Goal: Task Accomplishment & Management: Manage account settings

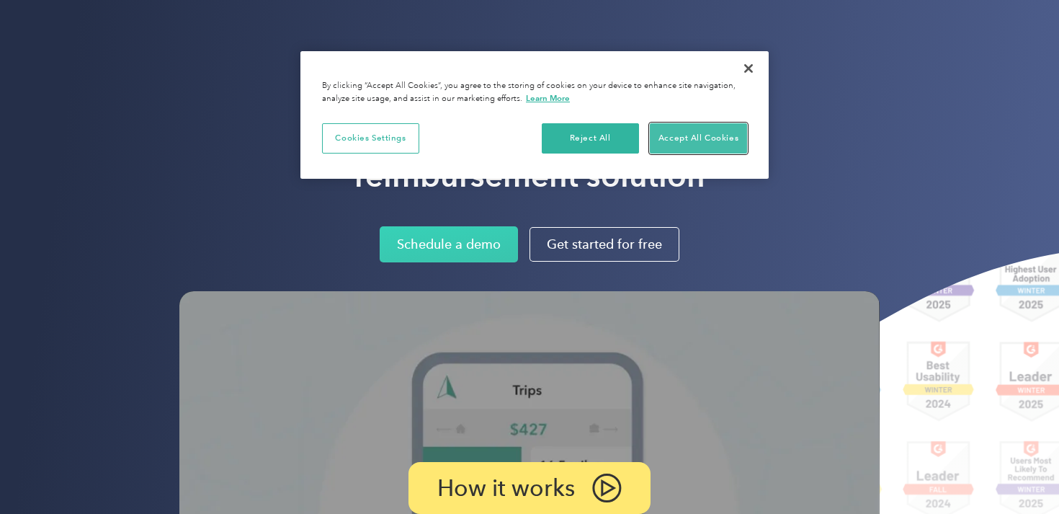
click at [684, 130] on button "Accept All Cookies" at bounding box center [698, 138] width 97 height 30
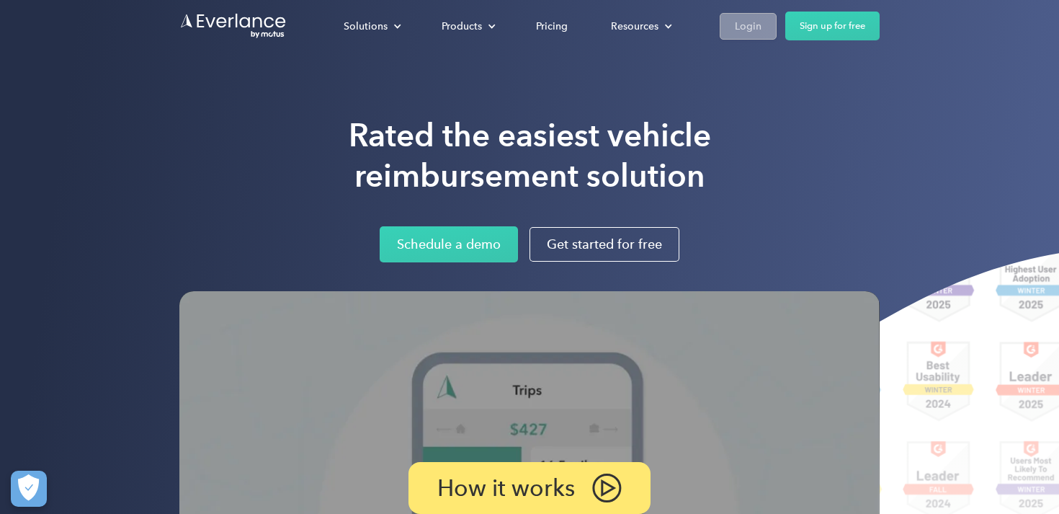
click at [758, 14] on link "Login" at bounding box center [748, 26] width 57 height 27
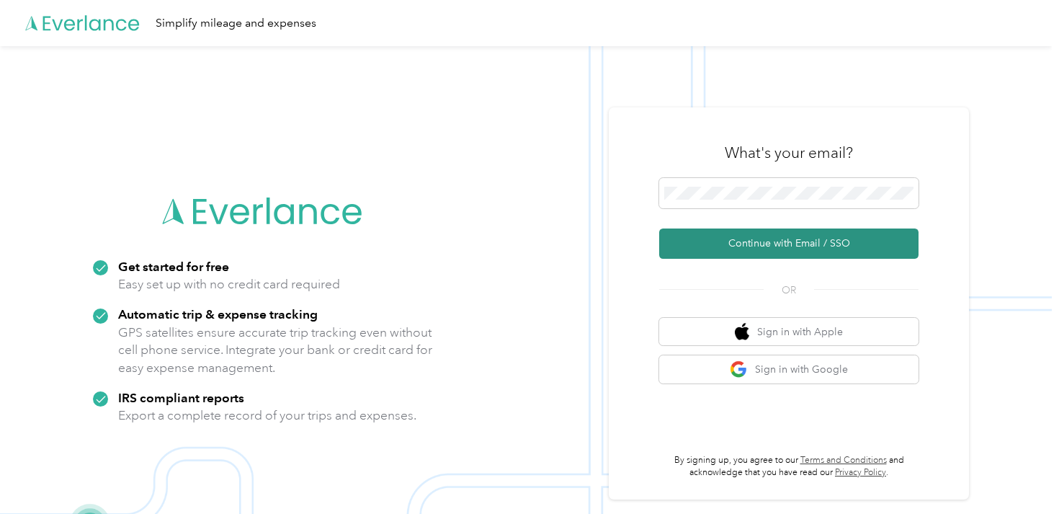
click at [791, 233] on button "Continue with Email / SSO" at bounding box center [788, 243] width 259 height 30
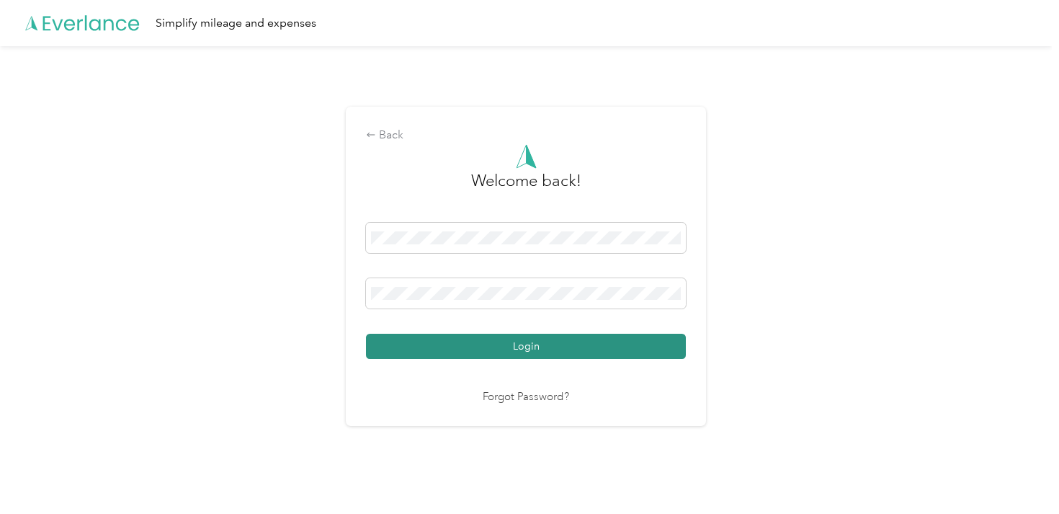
click at [440, 340] on button "Login" at bounding box center [526, 345] width 320 height 25
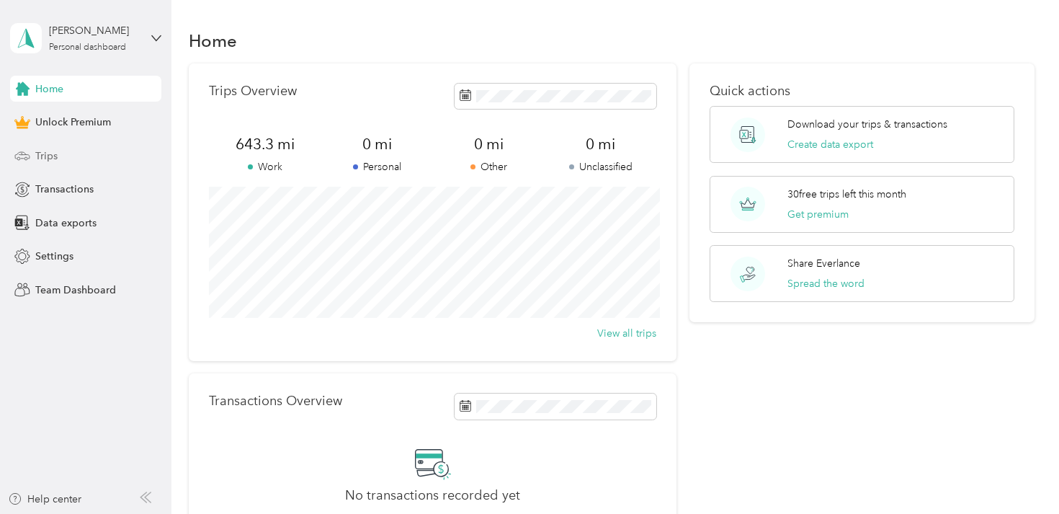
click at [63, 153] on div "Trips" at bounding box center [85, 156] width 151 height 26
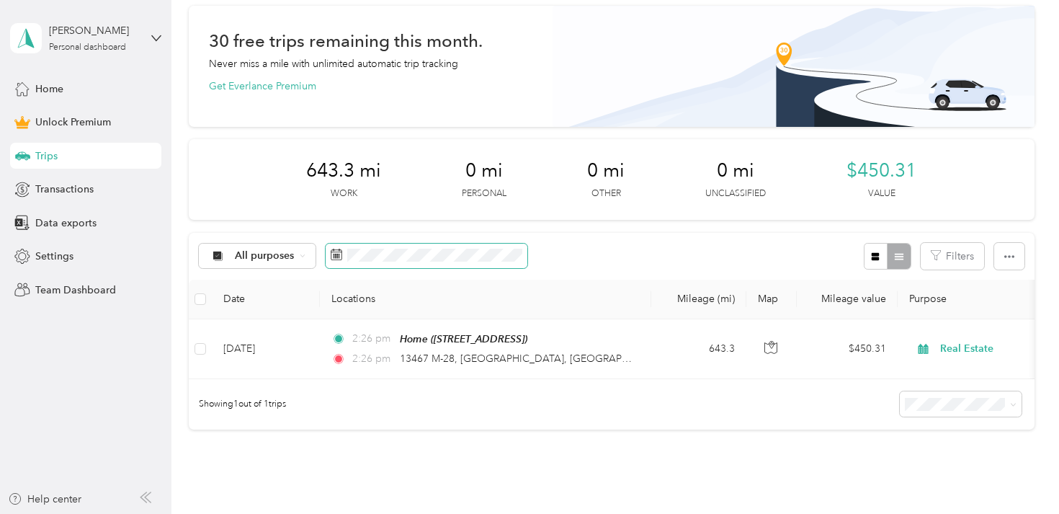
scroll to position [59, 0]
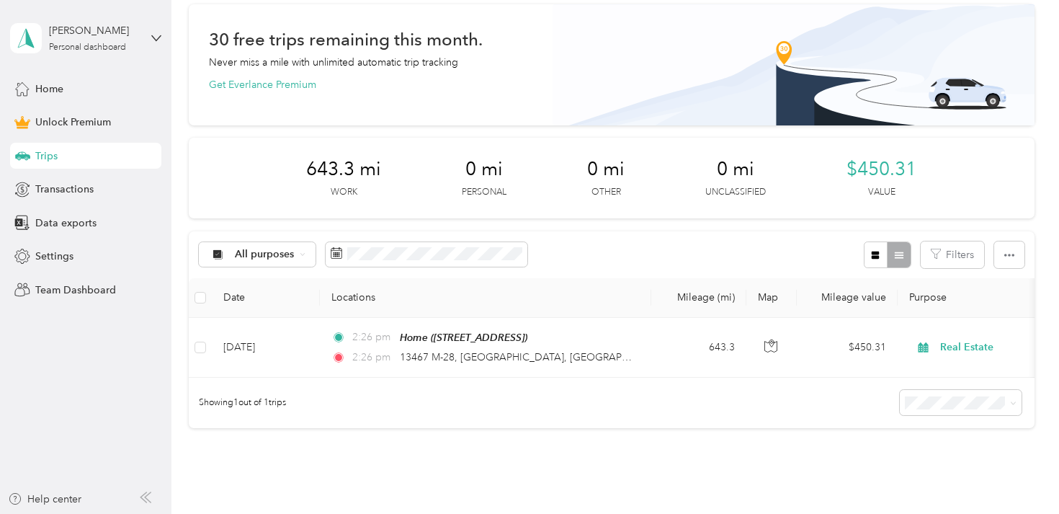
click at [691, 218] on div "30 free trips remaining this month. Never miss a mile with unlimited automatic …" at bounding box center [611, 216] width 845 height 424
click at [87, 196] on span "Transactions" at bounding box center [64, 189] width 58 height 15
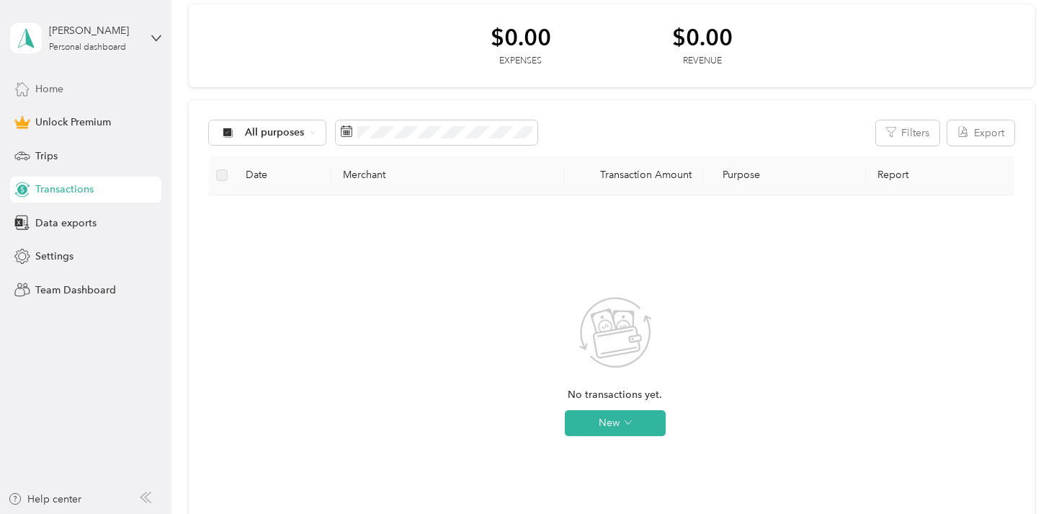
click at [112, 84] on div "Home" at bounding box center [85, 89] width 151 height 26
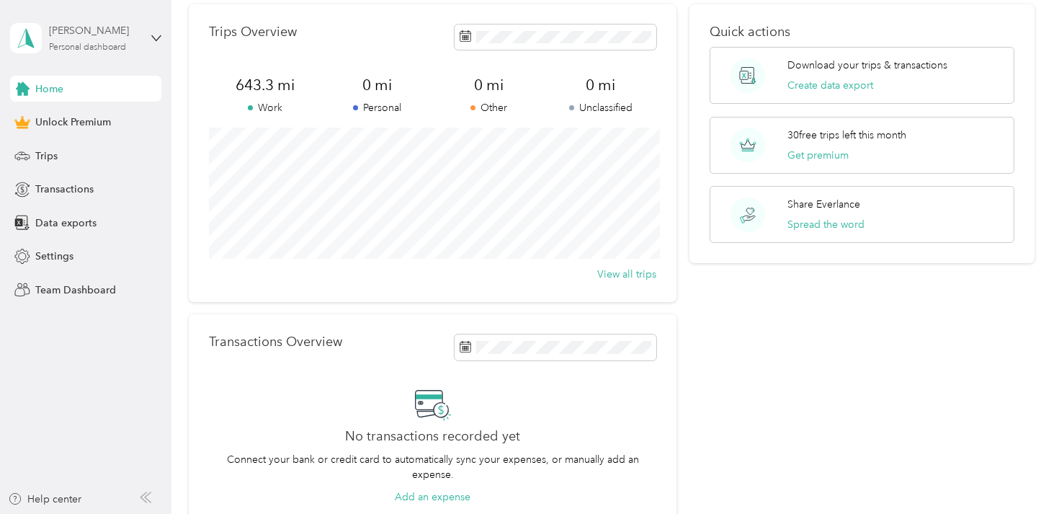
click at [131, 41] on div "Michael Quist Personal dashboard" at bounding box center [94, 37] width 90 height 29
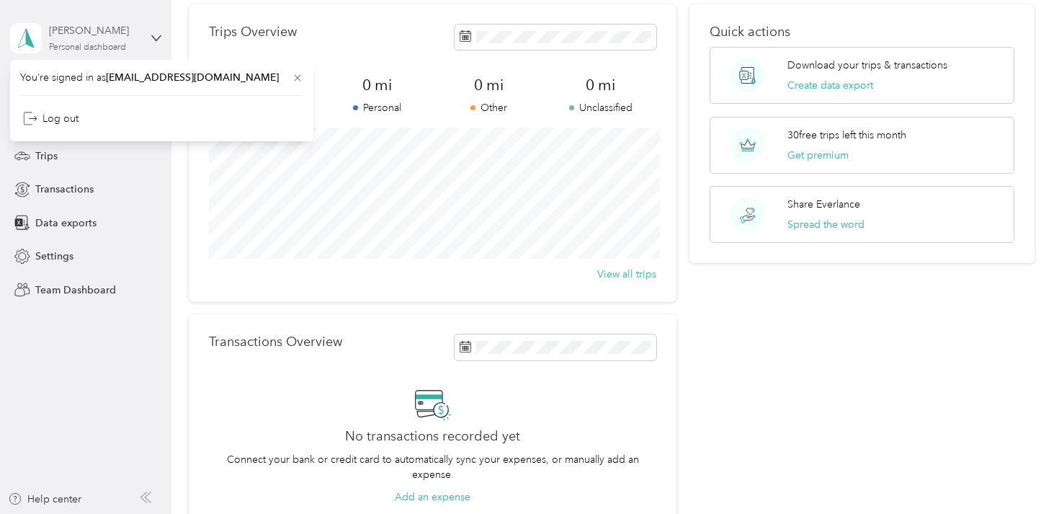
click at [131, 41] on div "Michael Quist Personal dashboard" at bounding box center [94, 37] width 90 height 29
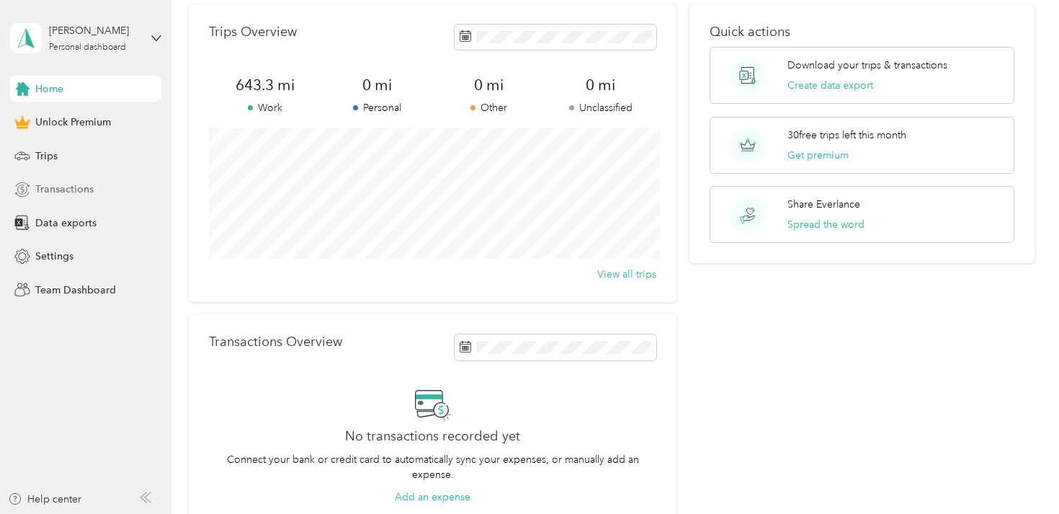
click at [79, 193] on span "Transactions" at bounding box center [64, 189] width 58 height 15
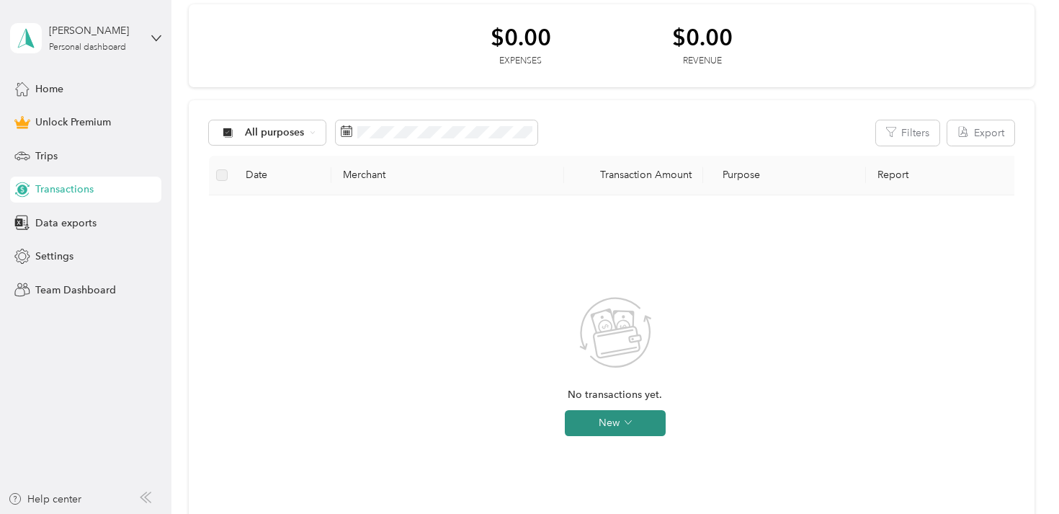
click at [623, 428] on button "New" at bounding box center [615, 423] width 101 height 26
click at [629, 452] on span "Expense" at bounding box center [635, 450] width 39 height 15
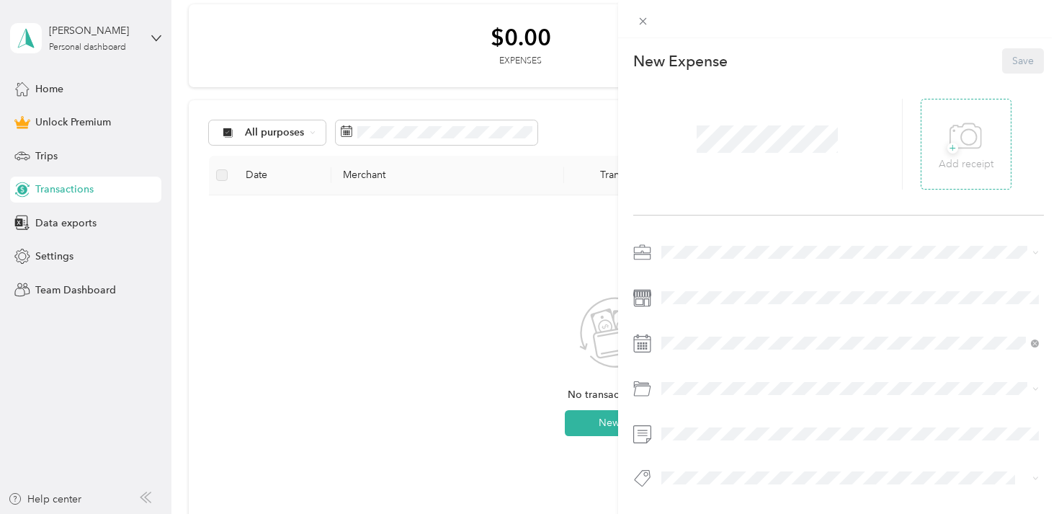
click at [939, 128] on div "+ Add receipt" at bounding box center [966, 144] width 55 height 55
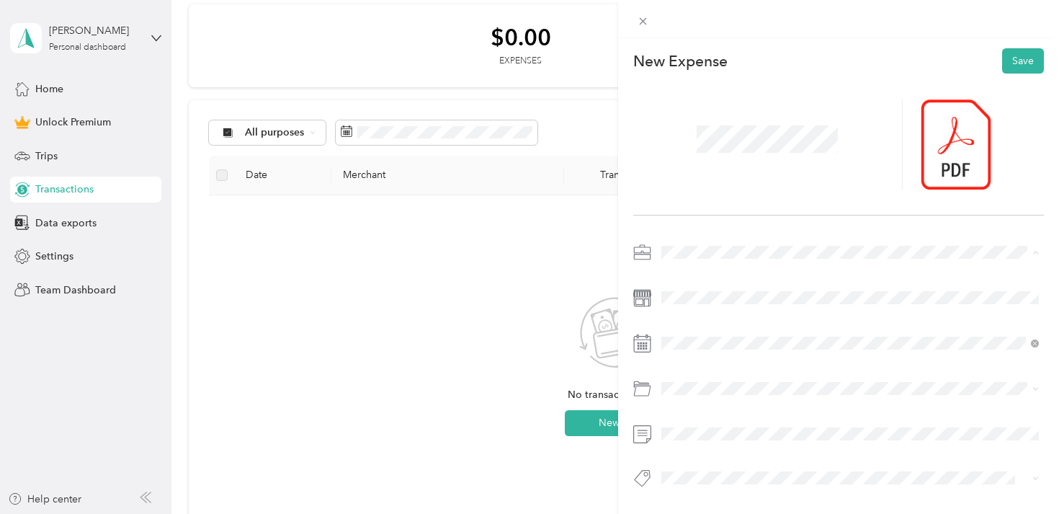
click at [695, 325] on span "Real Estate" at bounding box center [690, 328] width 48 height 12
click at [822, 364] on div at bounding box center [838, 369] width 411 height 257
click at [693, 194] on div "31" at bounding box center [691, 197] width 19 height 18
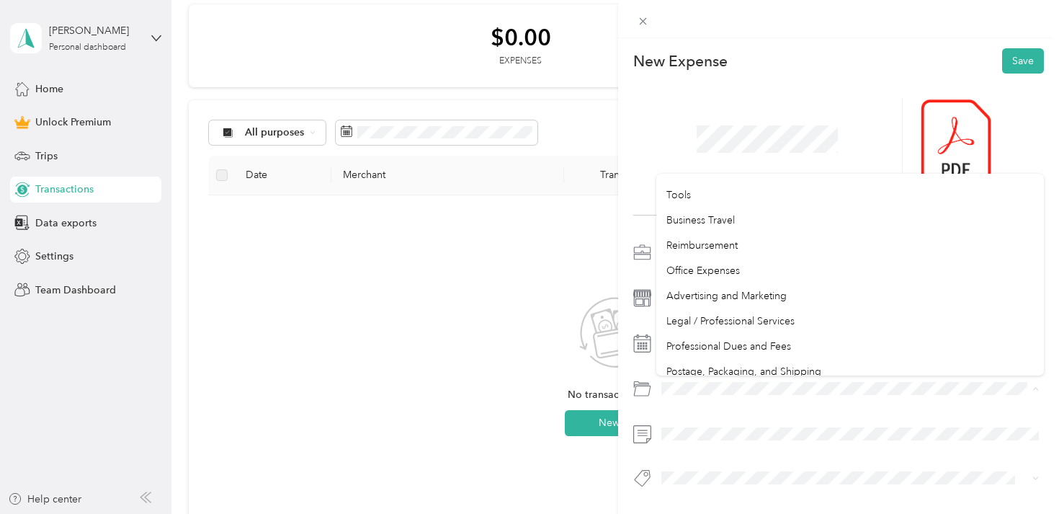
scroll to position [349, 0]
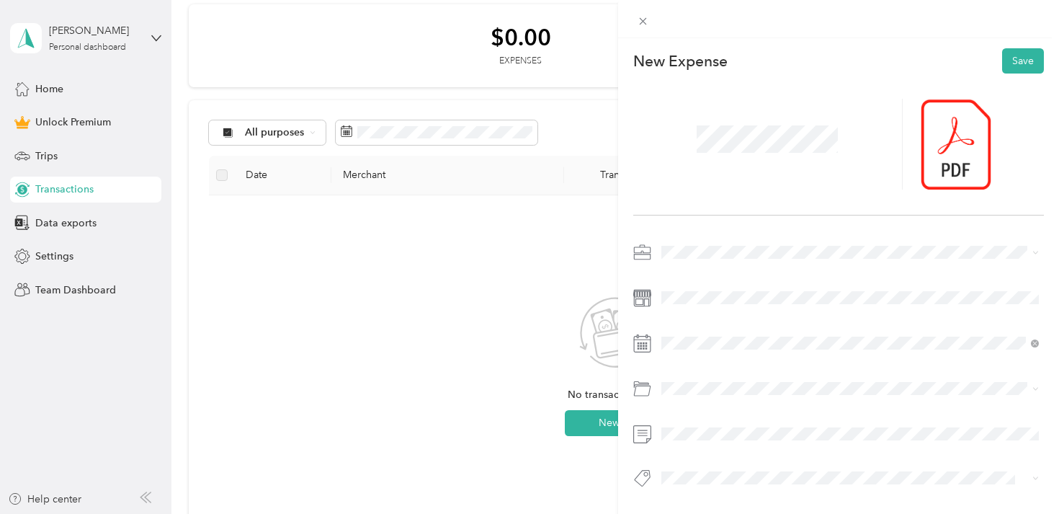
click at [756, 233] on ol "Default categories Gasoline Car Maintenance and Repairs Car Lease Payments Park…" at bounding box center [850, 274] width 388 height 202
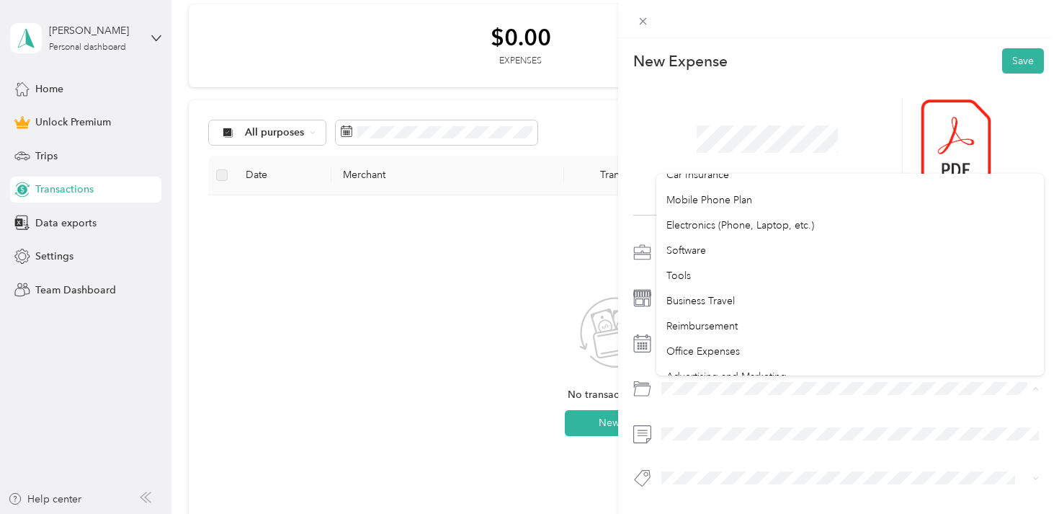
scroll to position [284, 0]
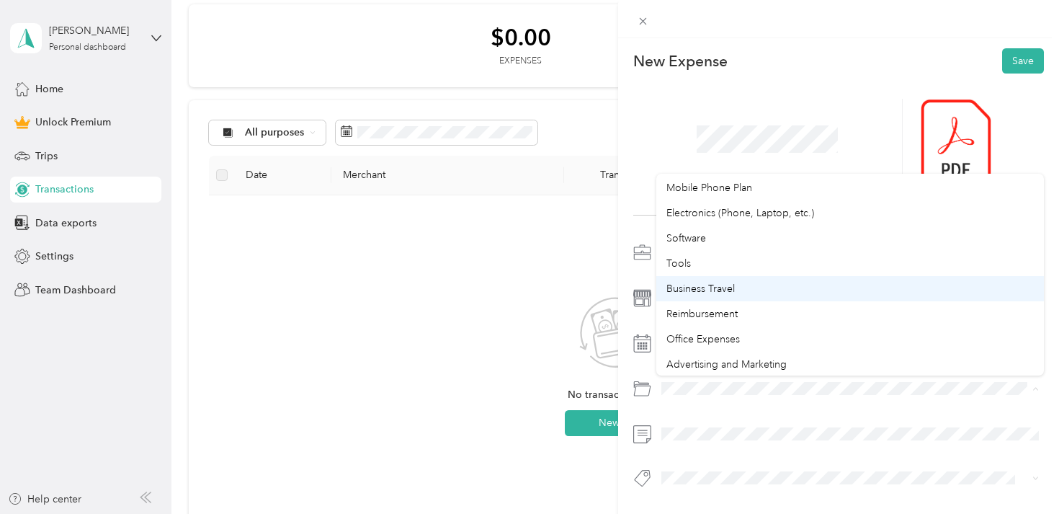
click at [702, 285] on span "Business Travel" at bounding box center [700, 288] width 68 height 12
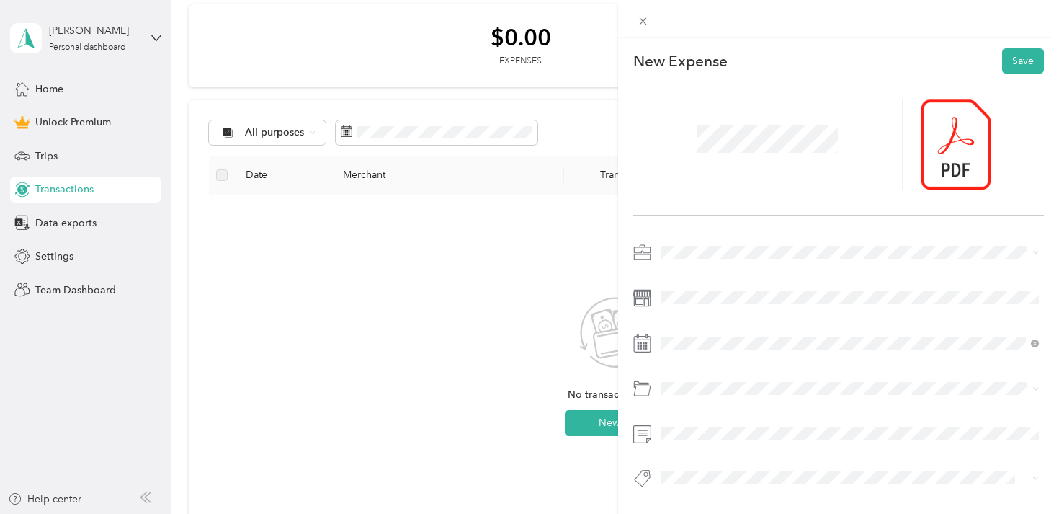
click at [698, 466] on div at bounding box center [838, 369] width 411 height 257
click at [694, 456] on button "Payton & Zach" at bounding box center [751, 452] width 171 height 18
click at [1014, 66] on button "Save" at bounding box center [1023, 60] width 42 height 25
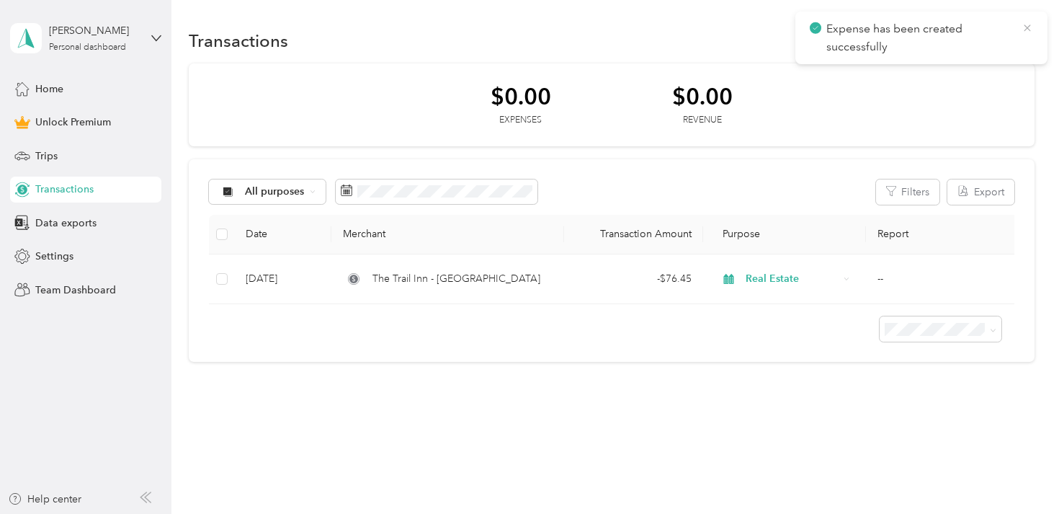
click at [1028, 27] on icon at bounding box center [1027, 28] width 12 height 13
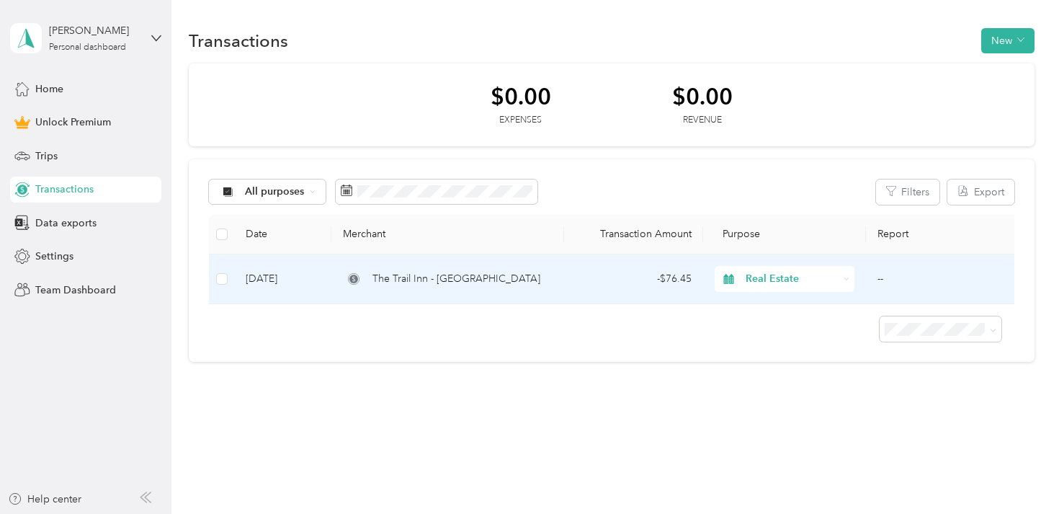
click at [877, 287] on td "--" at bounding box center [943, 279] width 155 height 50
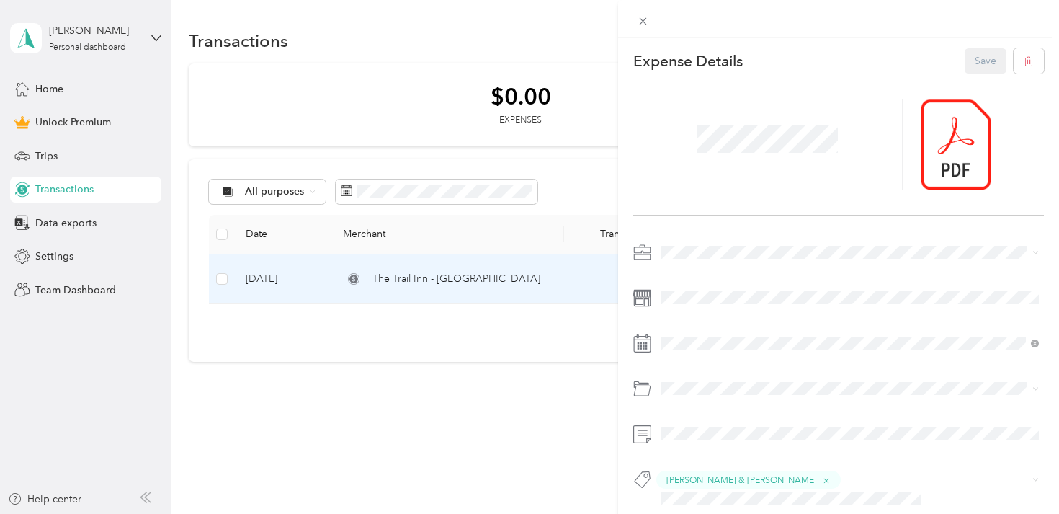
click at [555, 48] on div "This expense cannot be edited because it is either under review, approved, or p…" at bounding box center [529, 257] width 1059 height 514
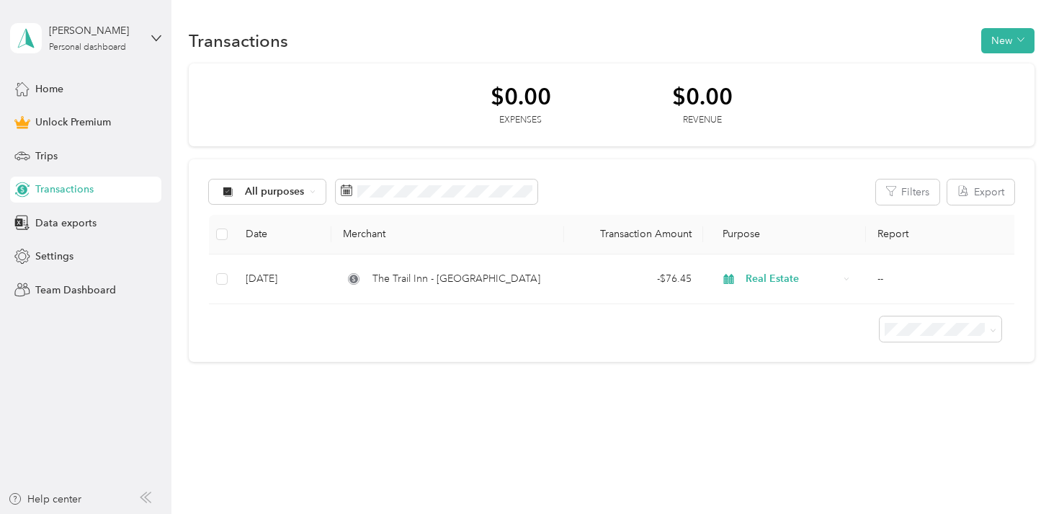
click at [251, 339] on div at bounding box center [611, 323] width 805 height 38
click at [97, 164] on div "Trips" at bounding box center [85, 156] width 151 height 26
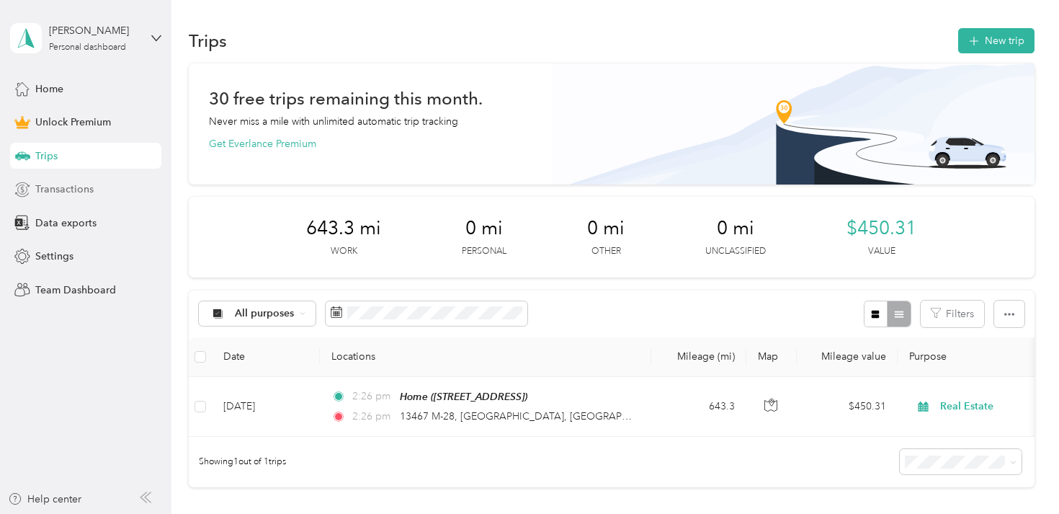
click at [89, 201] on div "Transactions" at bounding box center [85, 189] width 151 height 26
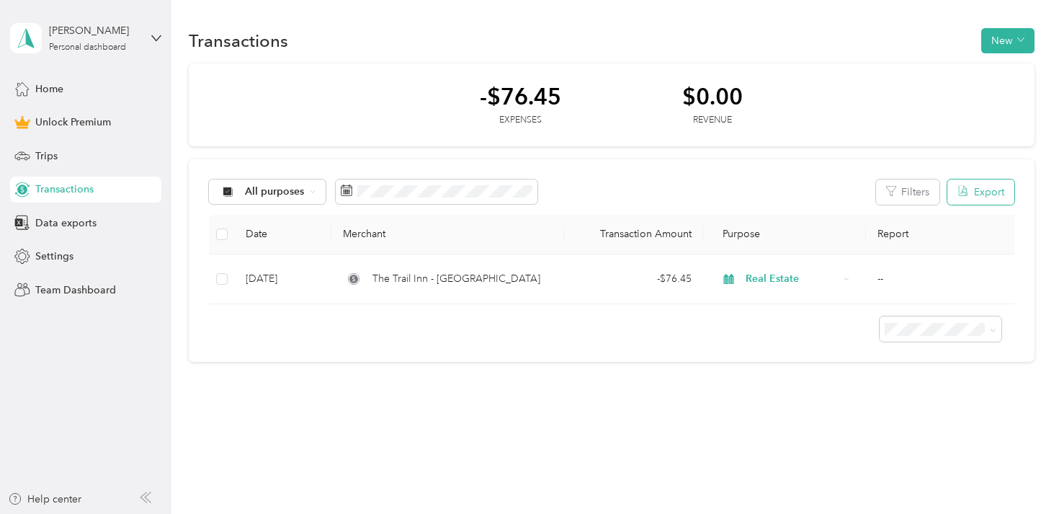
click at [983, 189] on button "Export" at bounding box center [980, 191] width 67 height 25
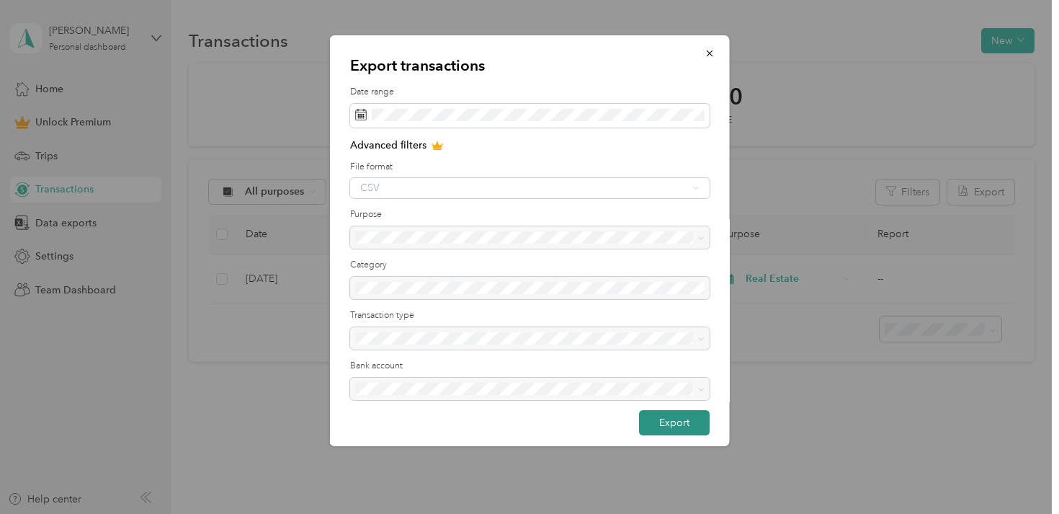
click at [653, 418] on button "Export" at bounding box center [674, 422] width 71 height 25
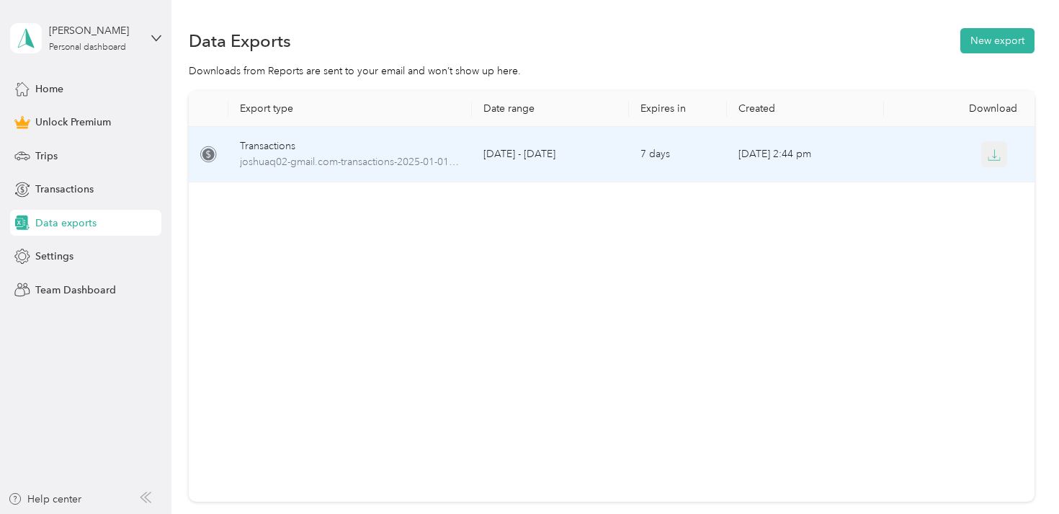
click at [981, 158] on button "button" at bounding box center [994, 154] width 26 height 26
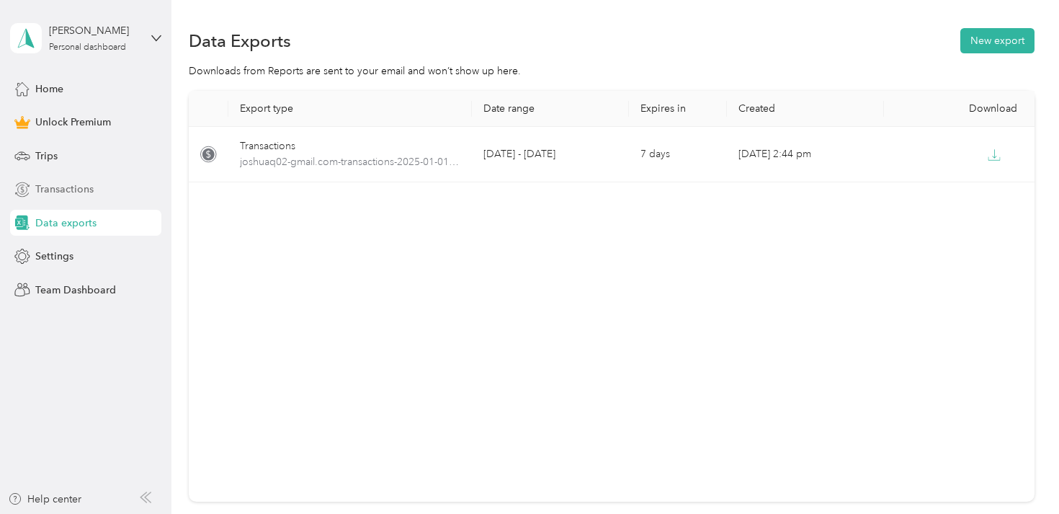
click at [92, 186] on div "Transactions" at bounding box center [85, 189] width 151 height 26
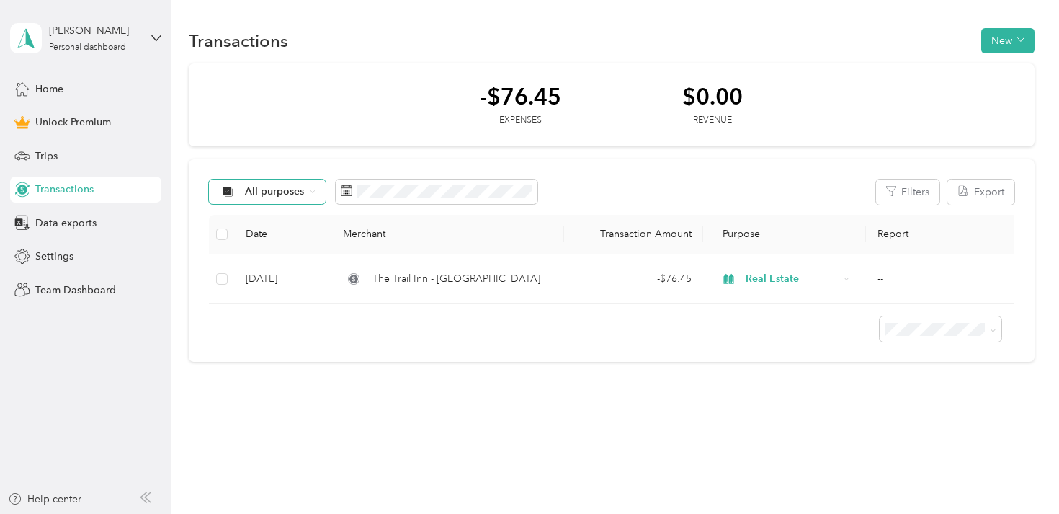
click at [256, 197] on span "All purposes" at bounding box center [275, 192] width 60 height 10
click at [274, 309] on li "Real Estate" at bounding box center [267, 318] width 115 height 25
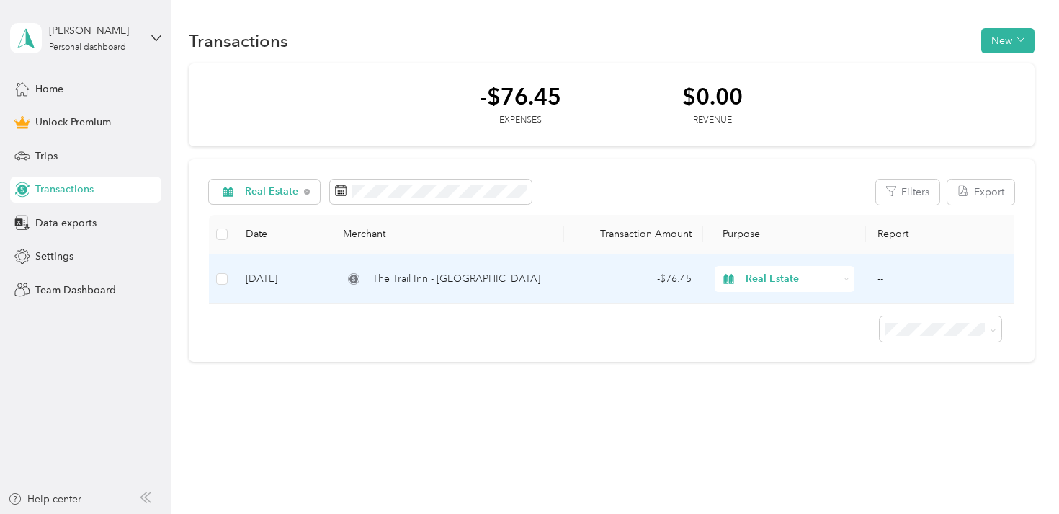
click at [881, 280] on td "--" at bounding box center [943, 279] width 155 height 50
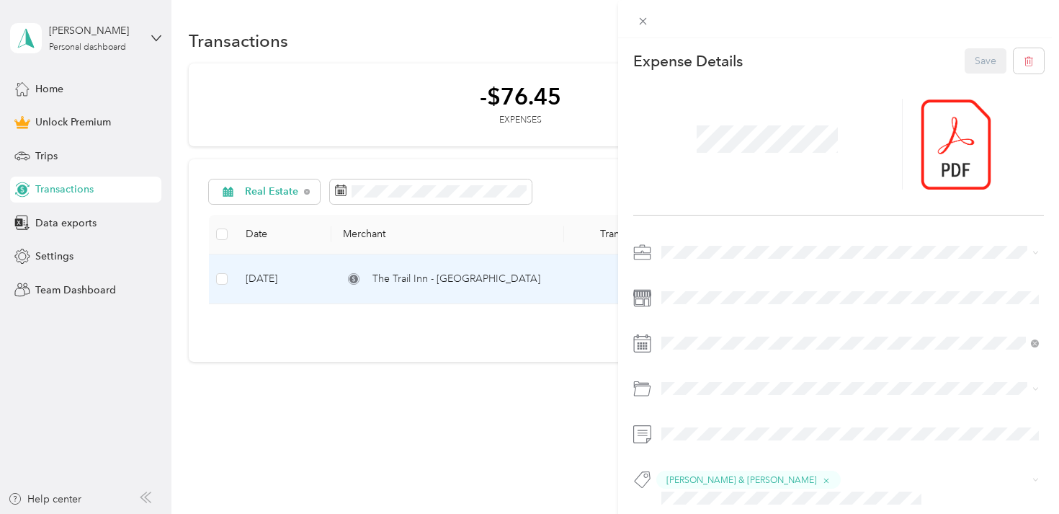
click at [498, 395] on div "This expense cannot be edited because it is either under review, approved, or p…" at bounding box center [529, 257] width 1059 height 514
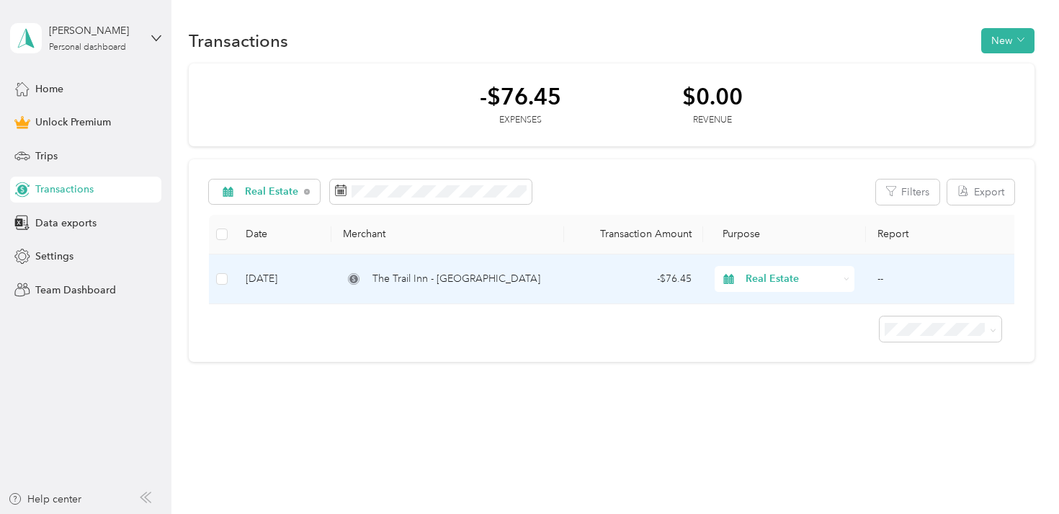
click at [901, 264] on td "--" at bounding box center [943, 279] width 155 height 50
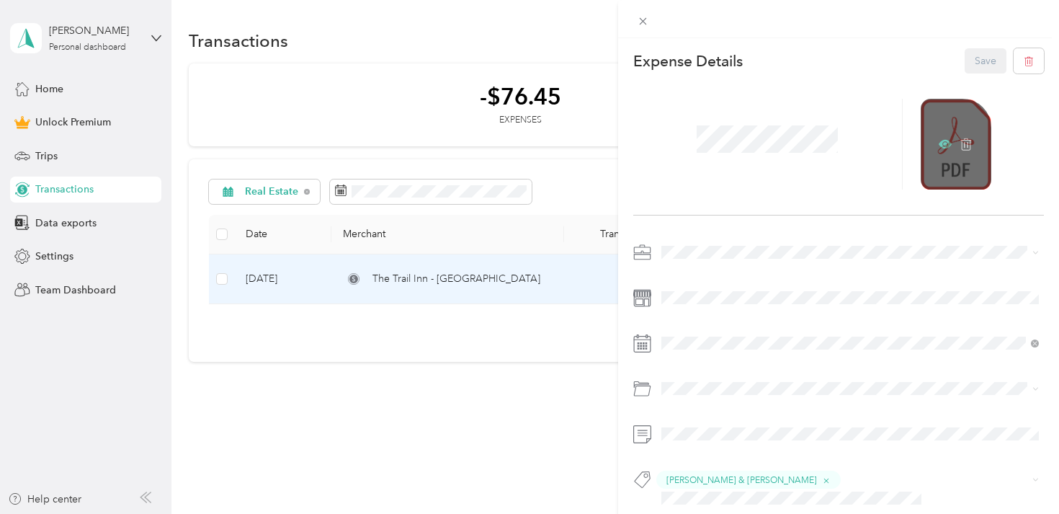
click at [943, 142] on icon at bounding box center [945, 144] width 13 height 13
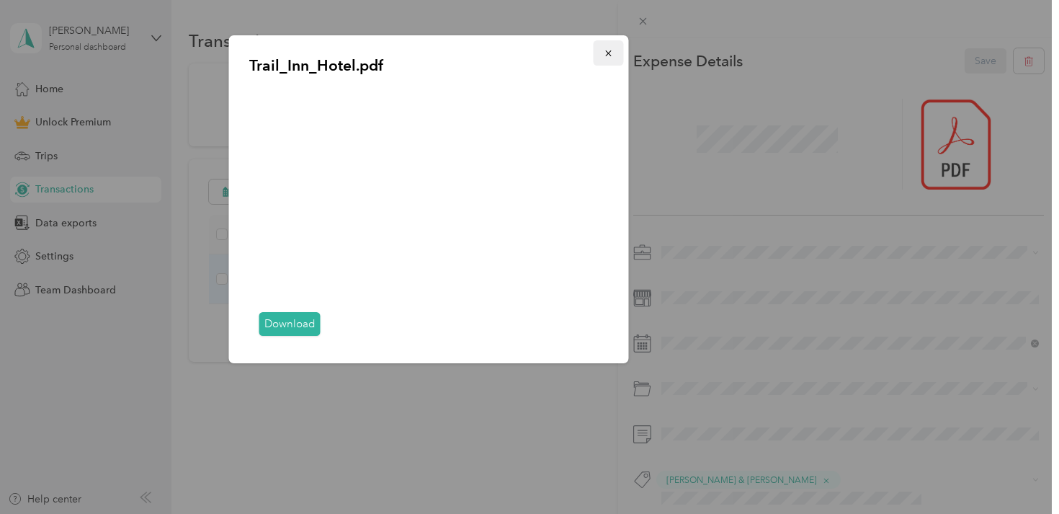
click at [610, 55] on icon "button" at bounding box center [608, 53] width 6 height 6
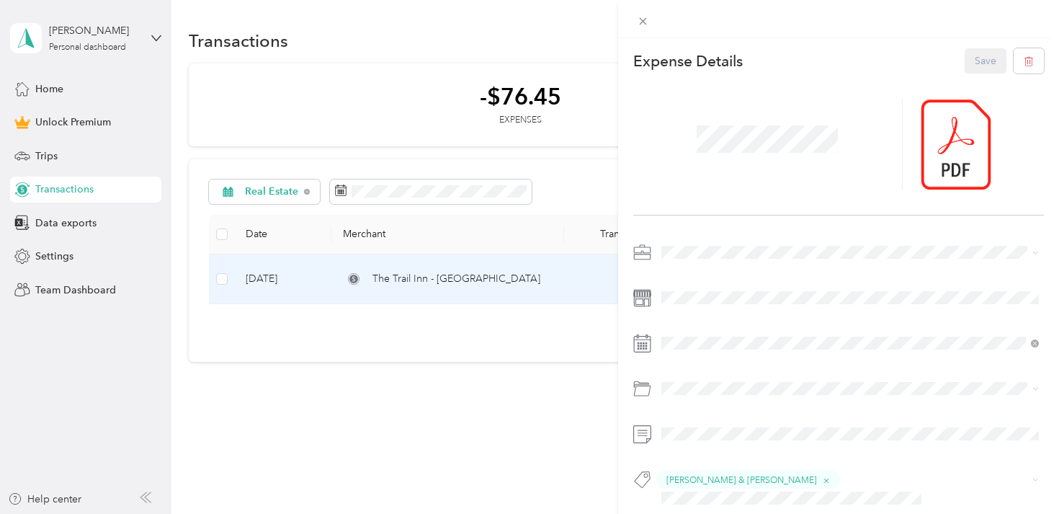
click at [561, 42] on div "This expense cannot be edited because it is either under review, approved, or p…" at bounding box center [529, 257] width 1059 height 514
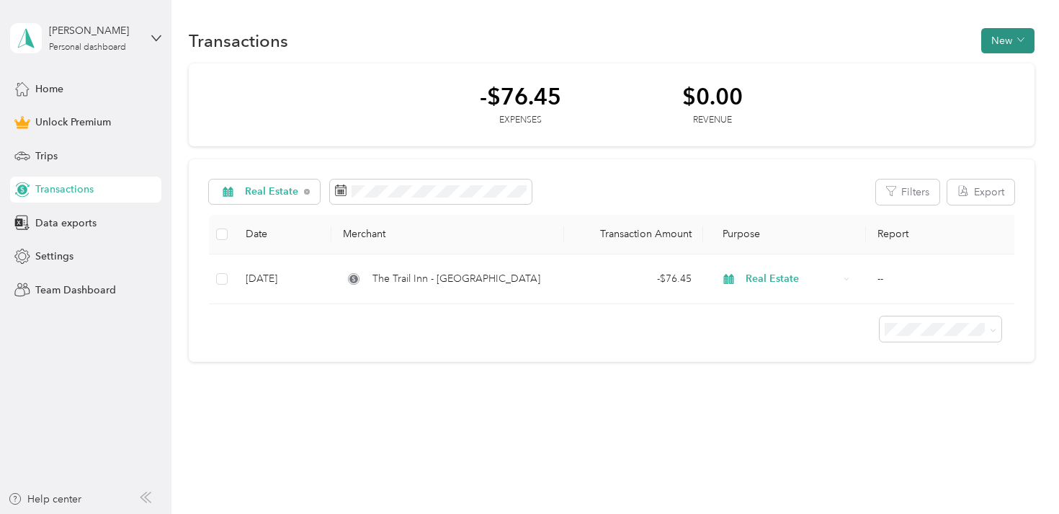
click at [997, 40] on button "New" at bounding box center [1007, 40] width 53 height 25
click at [745, 192] on div "Real Estate Filters Export" at bounding box center [611, 191] width 805 height 25
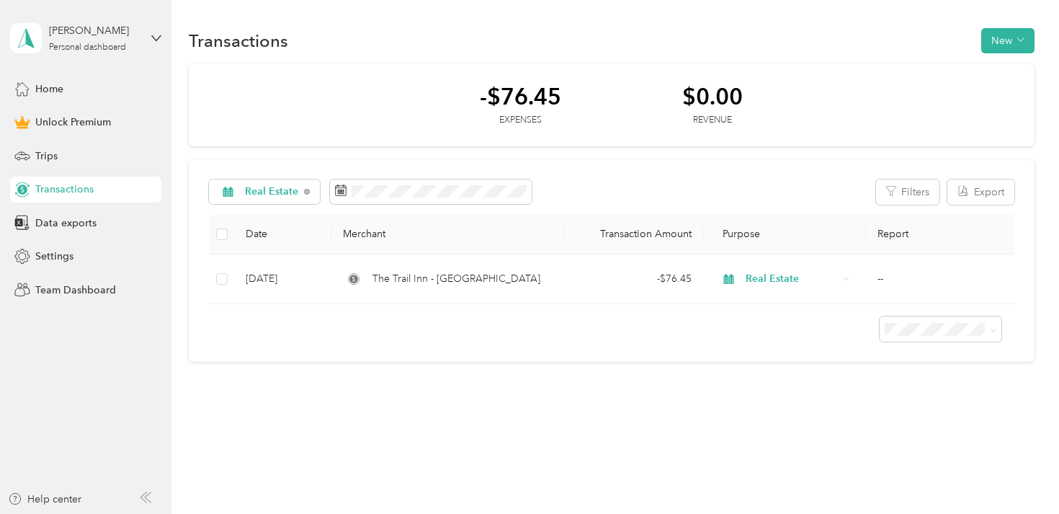
click at [852, 207] on div "Real Estate Filters Export Date Merchant Transaction Amount Purpose Report Aug …" at bounding box center [611, 260] width 845 height 203
click at [97, 220] on div "Data exports" at bounding box center [85, 223] width 151 height 26
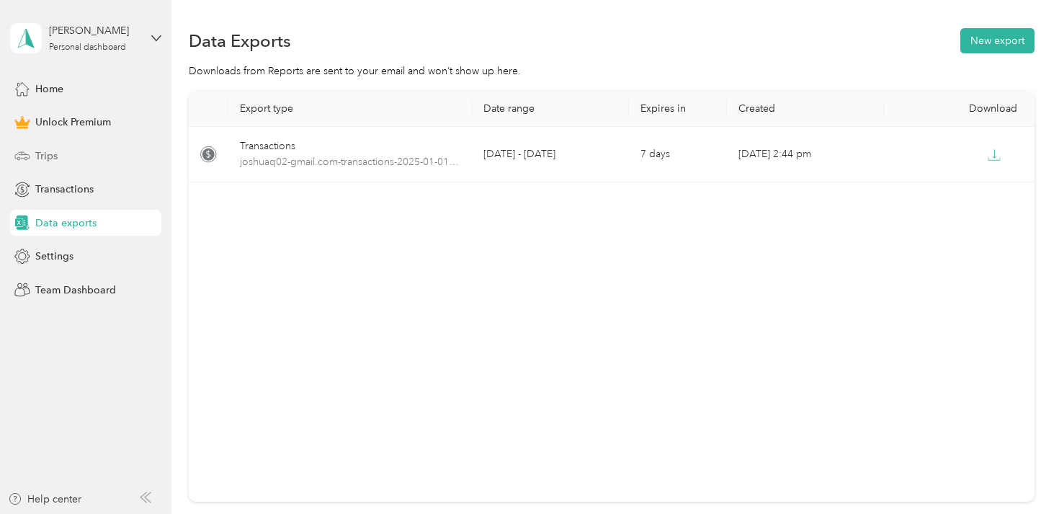
click at [97, 151] on div "Trips" at bounding box center [85, 156] width 151 height 26
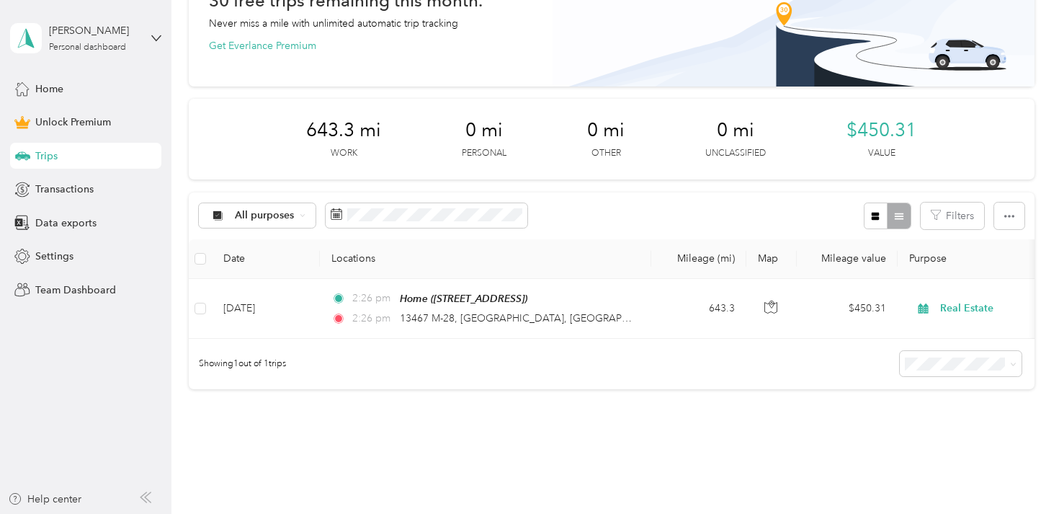
scroll to position [99, 0]
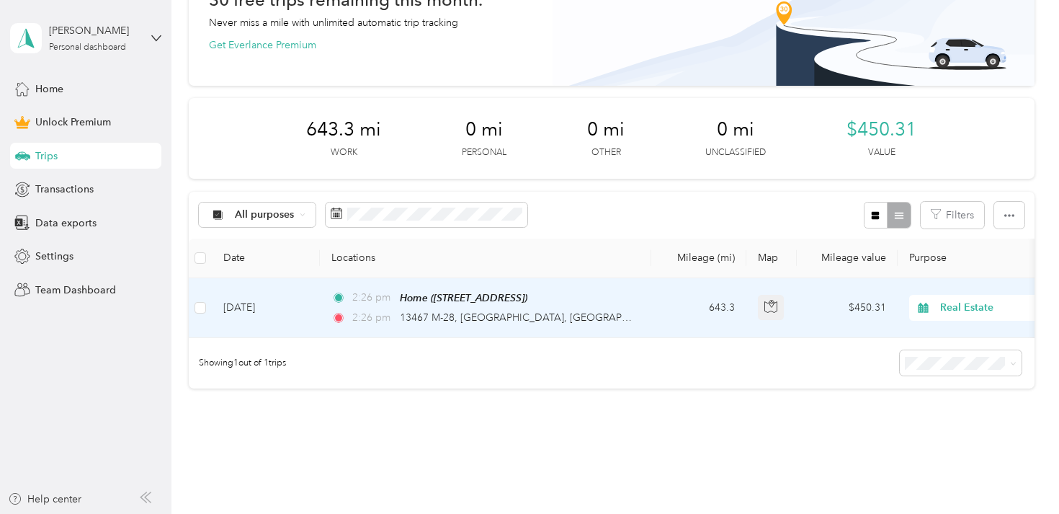
click at [771, 301] on icon "button" at bounding box center [772, 302] width 2 height 2
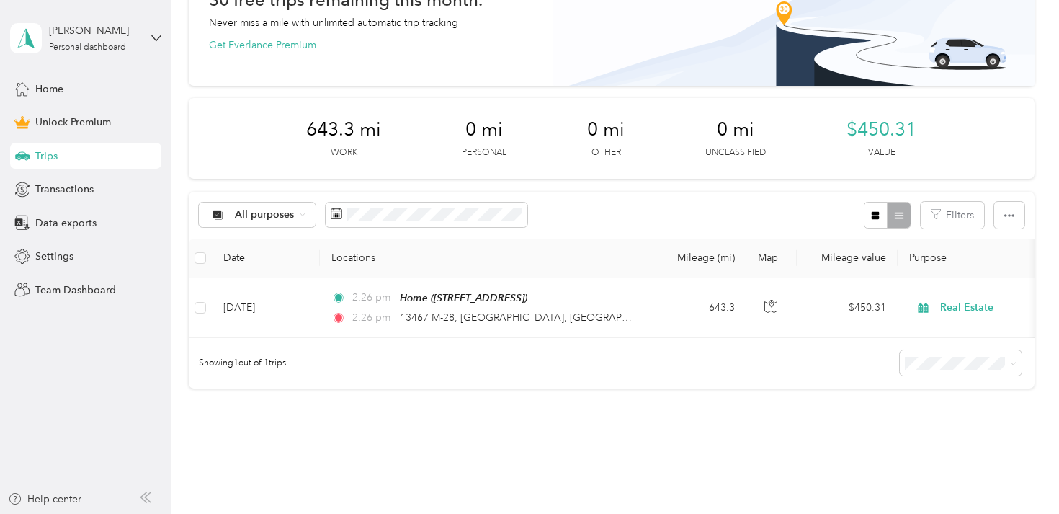
click at [714, 398] on div "30 free trips remaining this month. Never miss a mile with unlimited automatic …" at bounding box center [611, 202] width 845 height 474
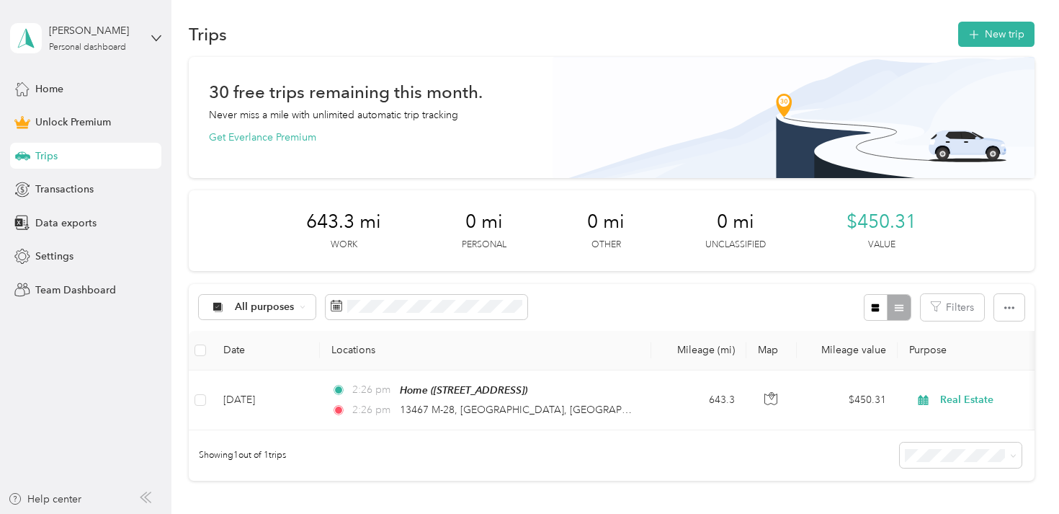
scroll to position [1, 0]
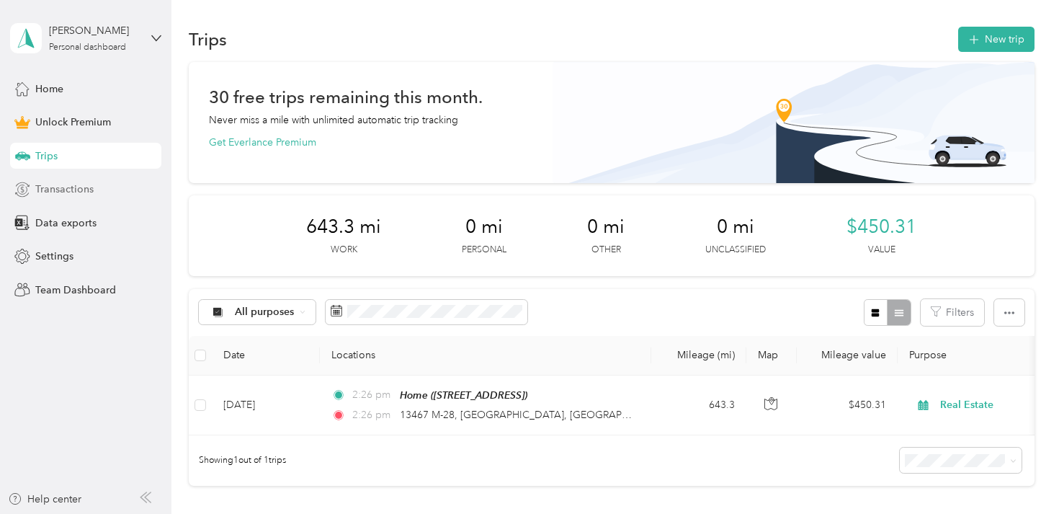
click at [62, 189] on span "Transactions" at bounding box center [64, 189] width 58 height 15
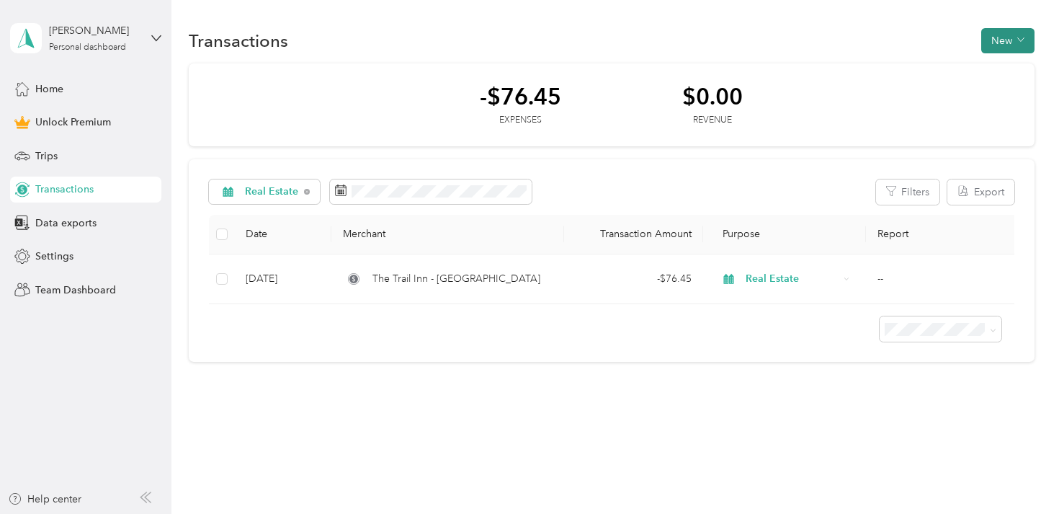
click at [1009, 45] on button "New" at bounding box center [1007, 40] width 53 height 25
click at [1005, 89] on span "Revenue" at bounding box center [1012, 93] width 40 height 15
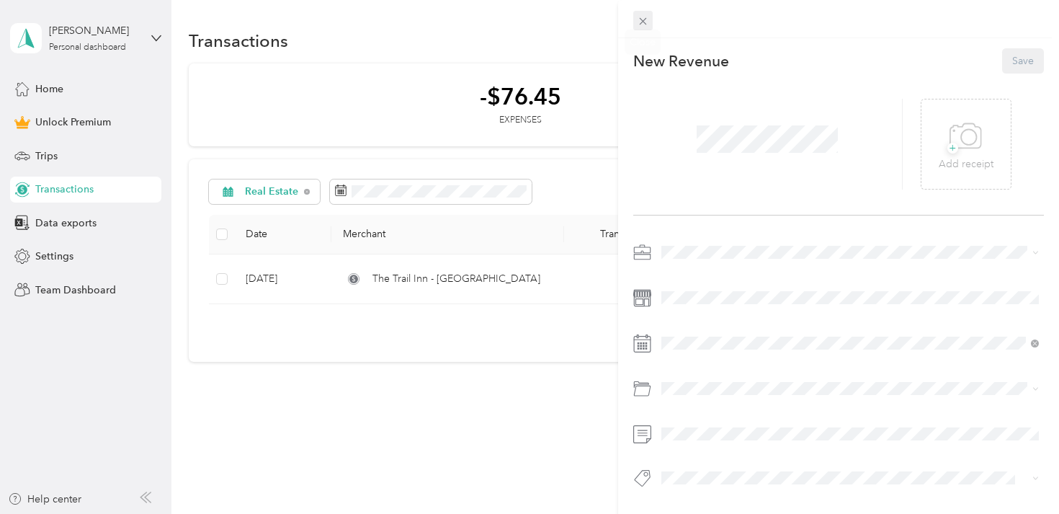
click at [641, 24] on icon at bounding box center [643, 21] width 12 height 12
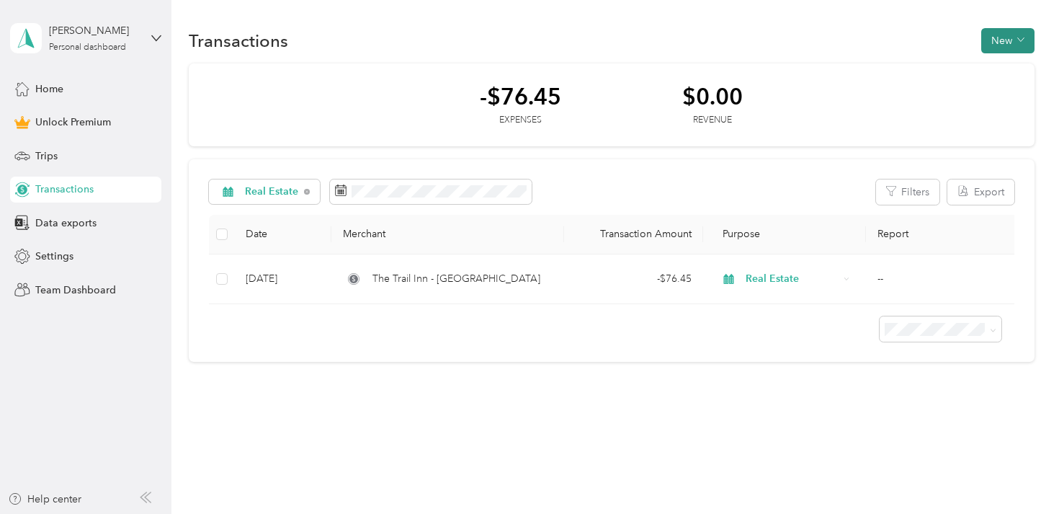
click at [998, 40] on button "New" at bounding box center [1007, 40] width 53 height 25
click at [1000, 61] on span "Expense" at bounding box center [1011, 68] width 39 height 15
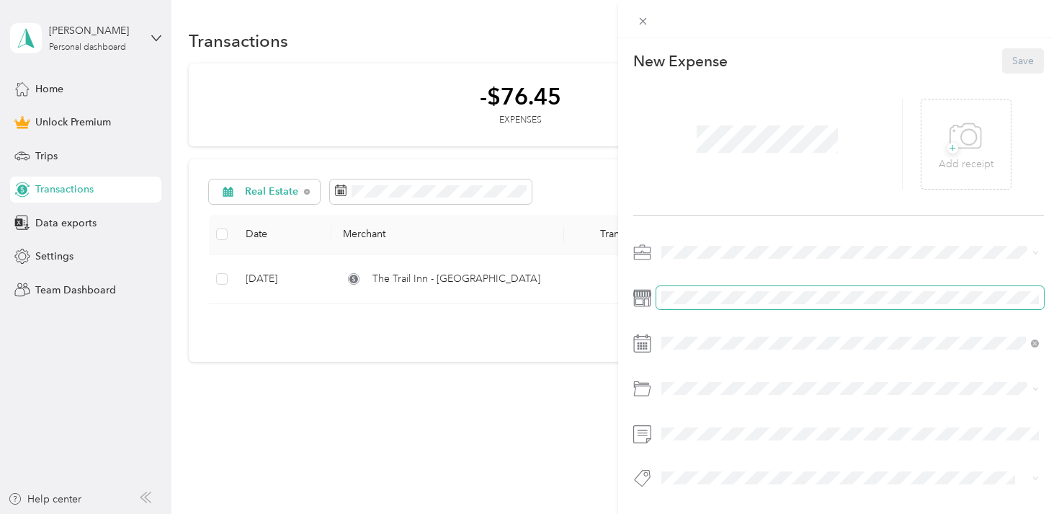
drag, startPoint x: 724, startPoint y: 323, endPoint x: 735, endPoint y: 303, distance: 23.2
click at [720, 267] on div at bounding box center [838, 369] width 411 height 257
click at [707, 258] on span at bounding box center [850, 252] width 388 height 23
click at [709, 326] on span "Real Estate" at bounding box center [690, 328] width 48 height 12
click at [700, 306] on span at bounding box center [850, 297] width 388 height 23
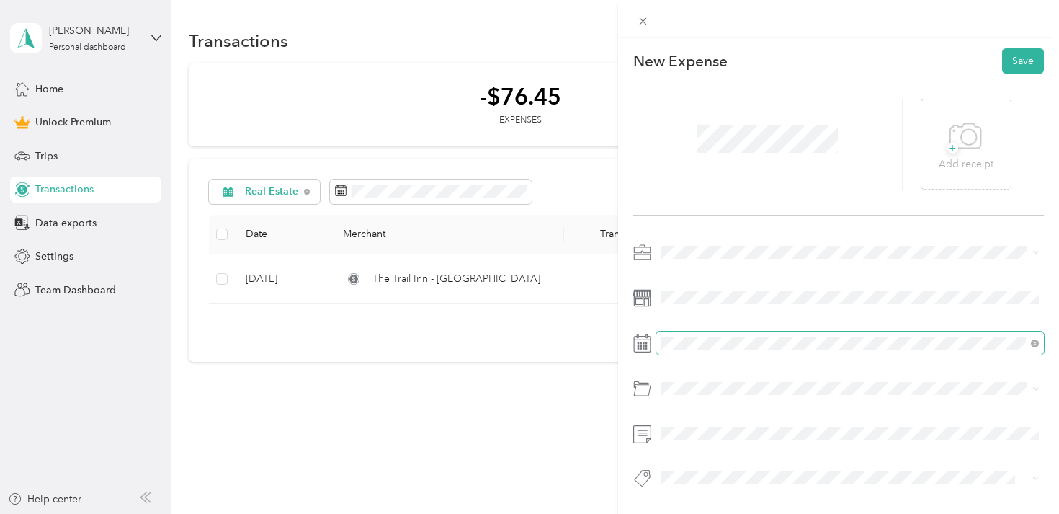
click at [700, 333] on span at bounding box center [850, 342] width 388 height 23
click at [700, 336] on span at bounding box center [850, 342] width 388 height 23
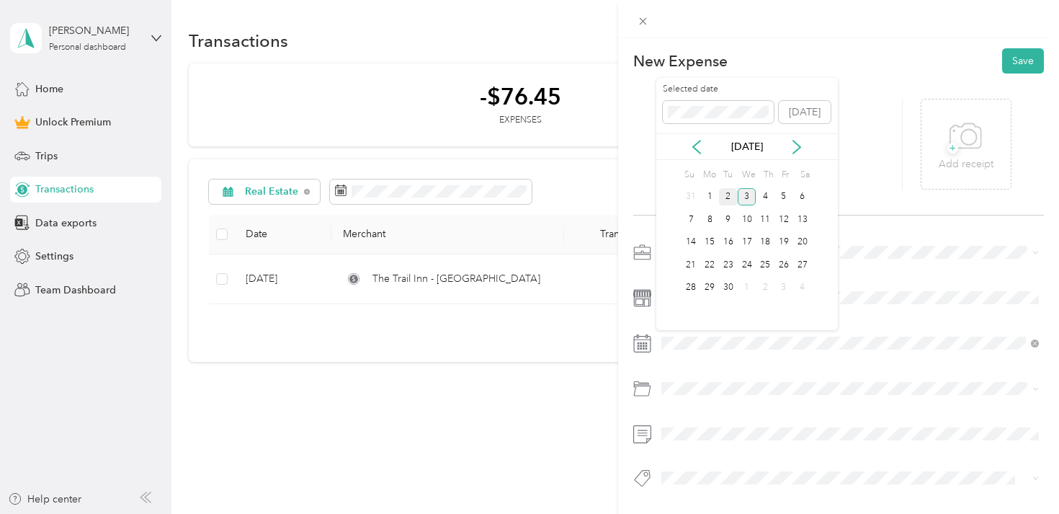
click at [729, 194] on div "2" at bounding box center [728, 197] width 19 height 18
click at [694, 400] on div at bounding box center [838, 393] width 411 height 33
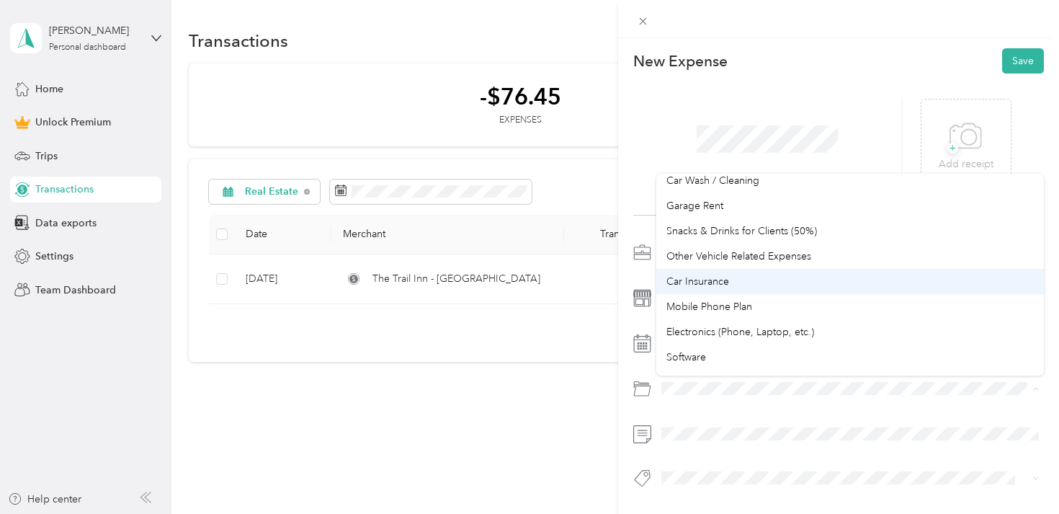
scroll to position [170, 0]
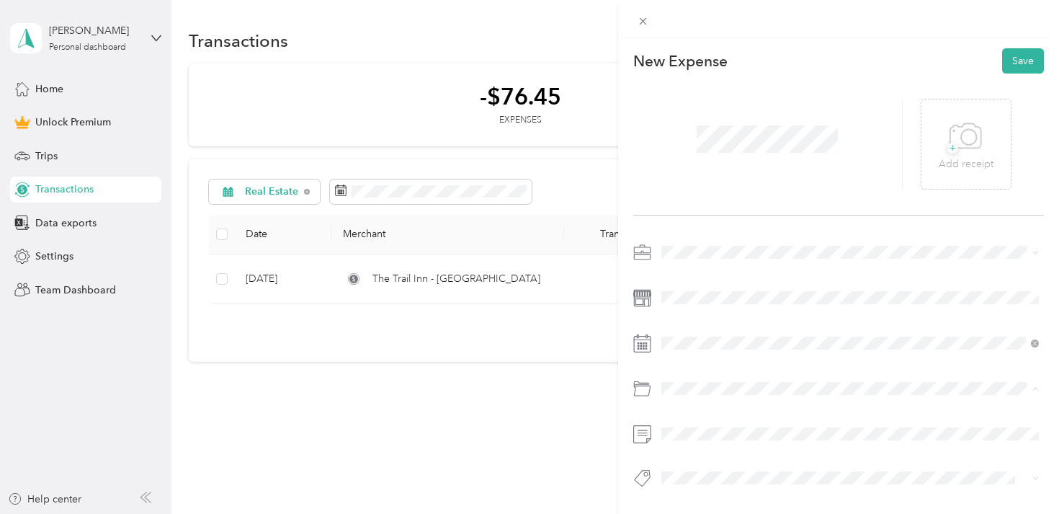
click at [730, 332] on div "Electronics (Phone, Laptop, etc.)" at bounding box center [850, 326] width 368 height 15
click at [770, 452] on div at bounding box center [838, 369] width 411 height 257
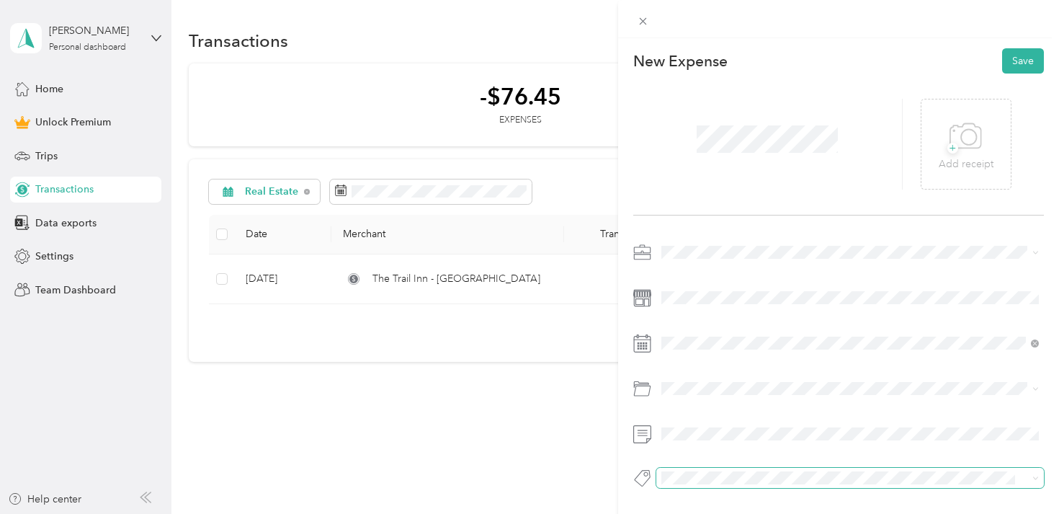
click at [763, 470] on span at bounding box center [838, 477] width 364 height 15
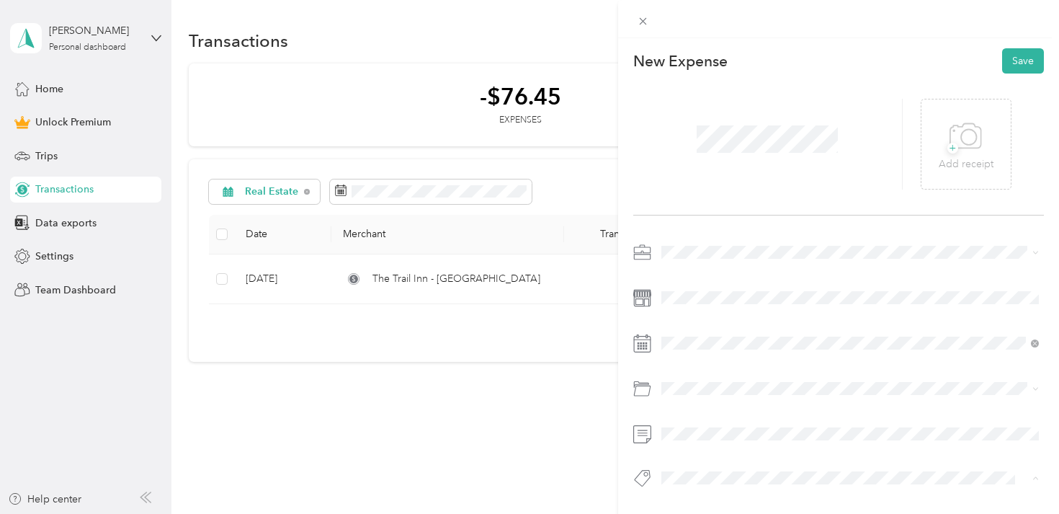
click at [793, 497] on div at bounding box center [838, 482] width 411 height 30
click at [1001, 145] on div "+ Add receipt" at bounding box center [965, 144] width 91 height 91
click at [941, 142] on div "+ Add receipt" at bounding box center [966, 144] width 55 height 55
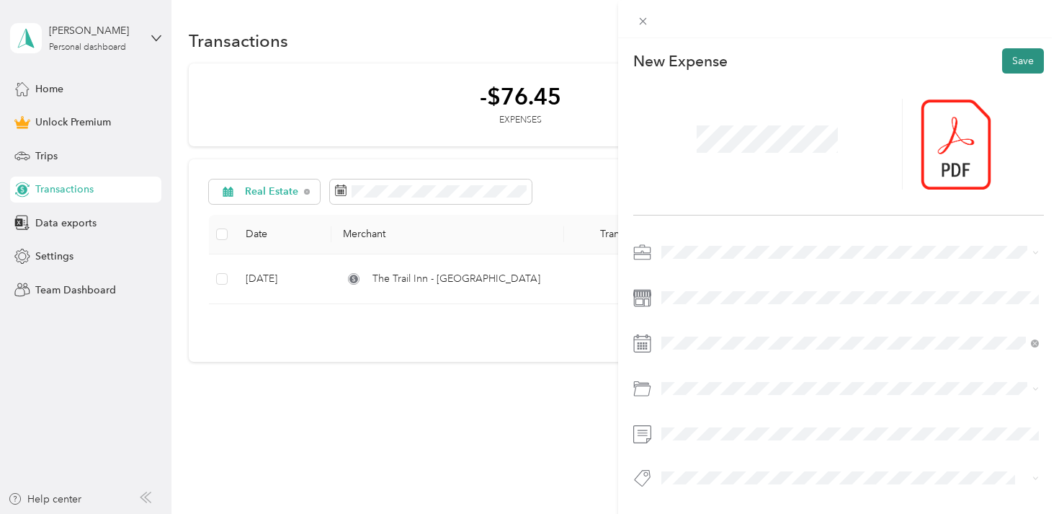
click at [1019, 62] on button "Save" at bounding box center [1023, 60] width 42 height 25
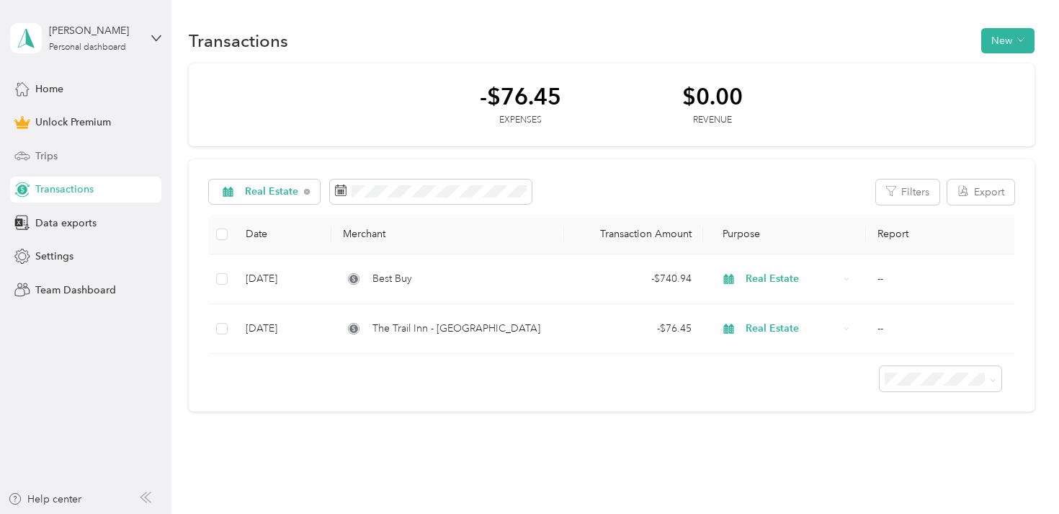
click at [83, 152] on div "Trips" at bounding box center [85, 156] width 151 height 26
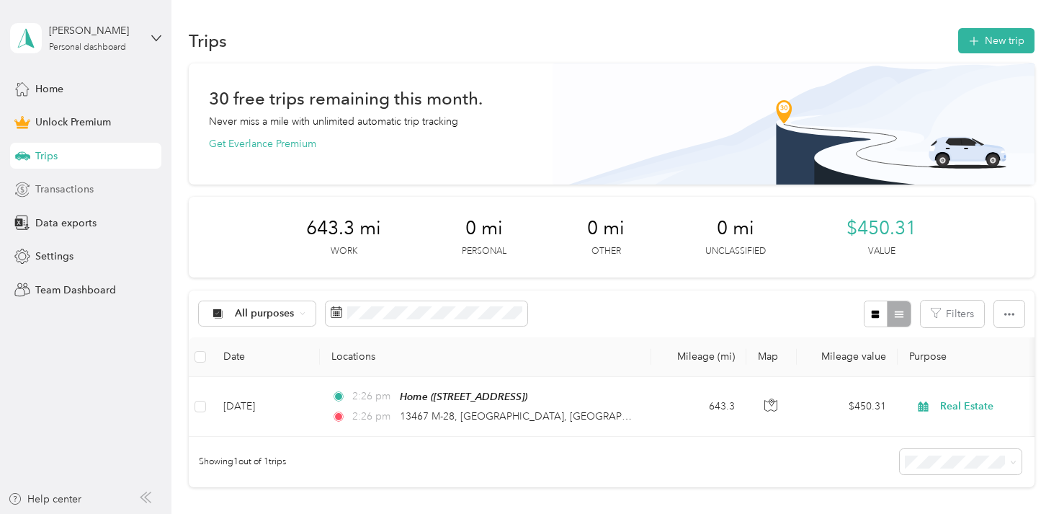
click at [78, 180] on div "Transactions" at bounding box center [85, 189] width 151 height 26
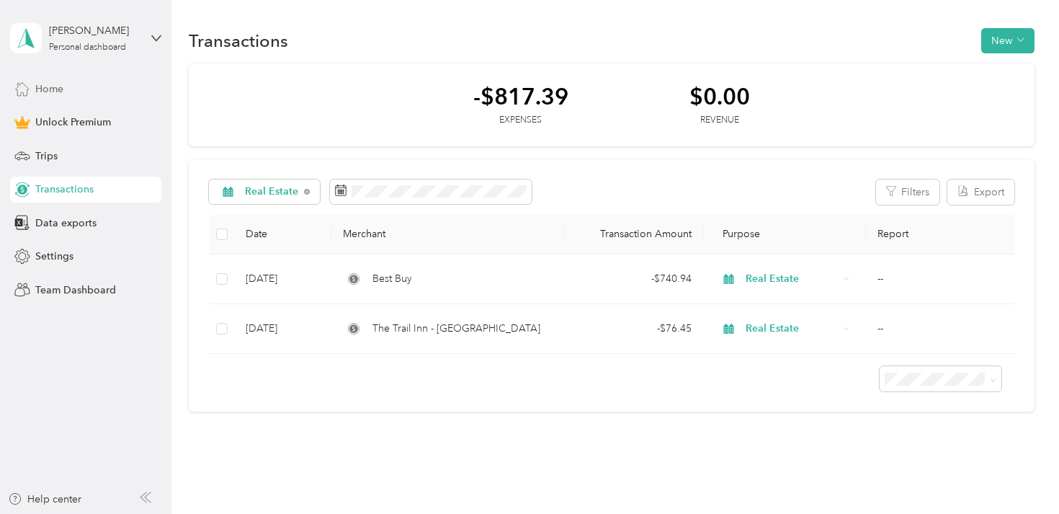
click at [91, 78] on div "Home" at bounding box center [85, 89] width 151 height 26
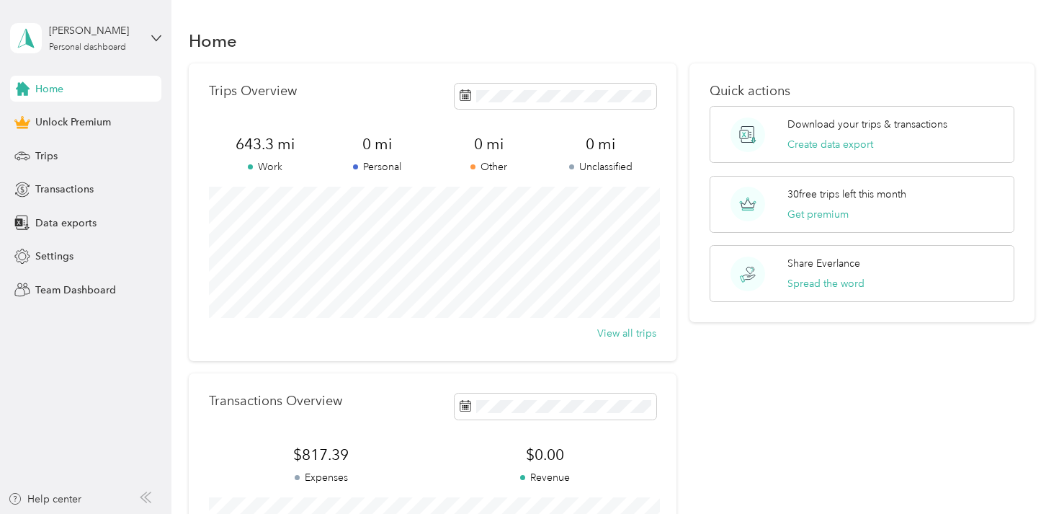
click at [258, 8] on div "Home Trips Overview 643.3 mi Work 0 mi Personal 0 mi Other 0 mi Unclassified Vi…" at bounding box center [611, 359] width 880 height 719
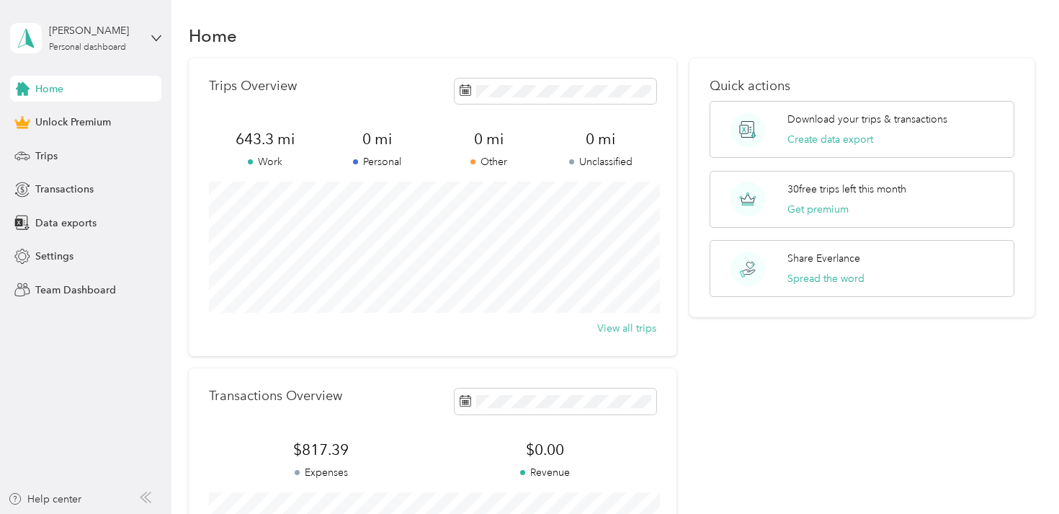
scroll to position [1, 0]
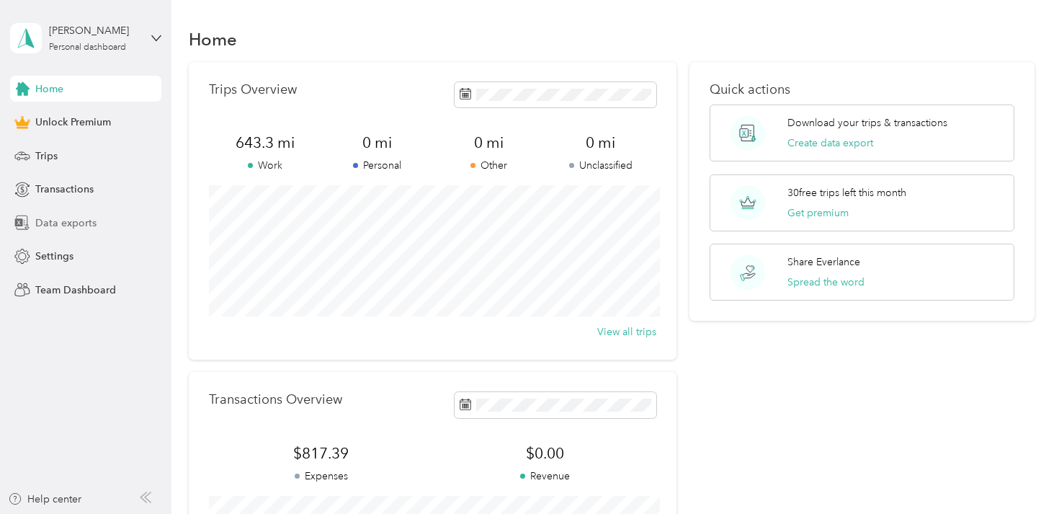
click at [73, 228] on span "Data exports" at bounding box center [65, 222] width 61 height 15
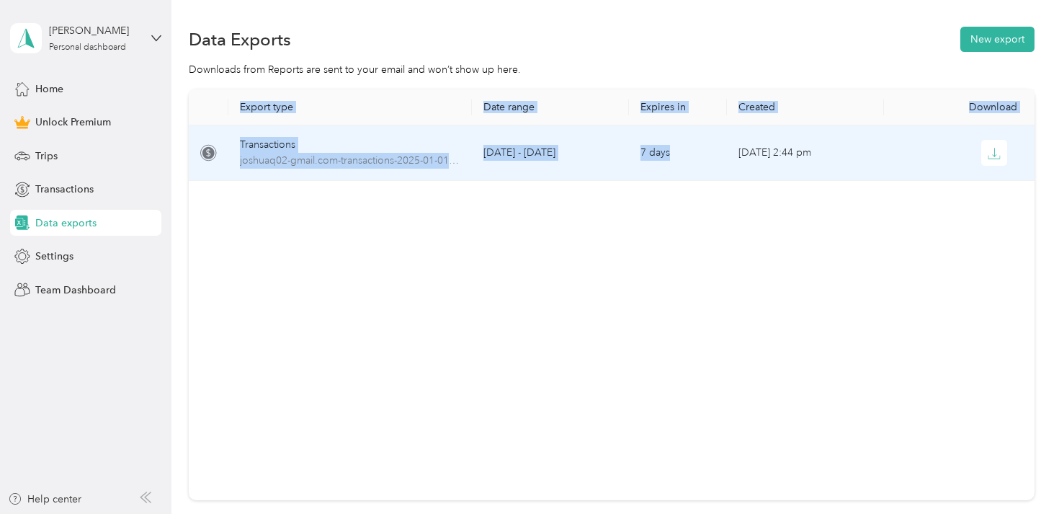
drag, startPoint x: 915, startPoint y: 151, endPoint x: 699, endPoint y: 151, distance: 215.4
click at [699, 151] on tr "Transactions joshuaq02-gmail.com-transactions-2025-01-01-2025-09-03.csv Jan 1 -…" at bounding box center [615, 152] width 852 height 55
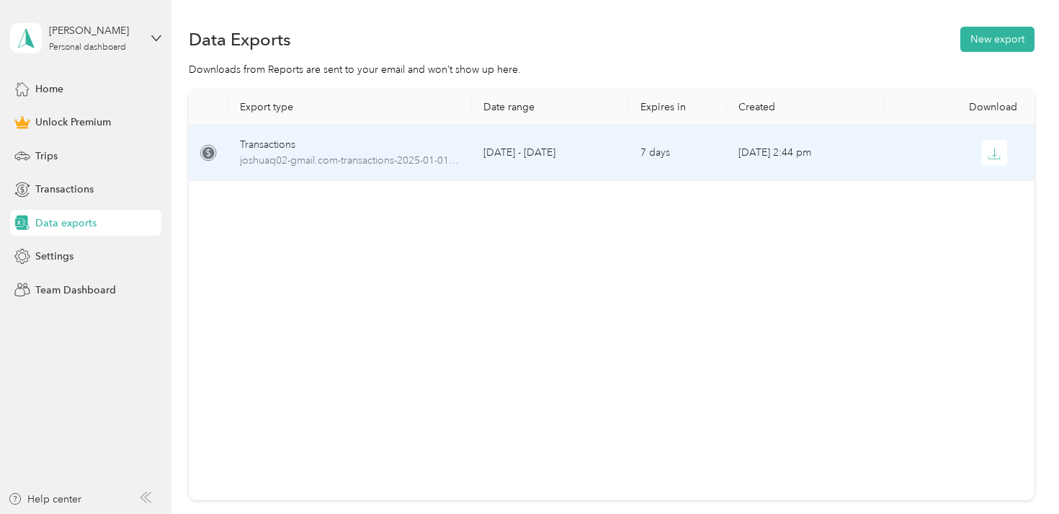
click at [686, 215] on div "Export type Date range Expires in Created Download Transactions joshuaq02-gmail…" at bounding box center [611, 294] width 845 height 411
click at [671, 179] on td "7 days" at bounding box center [678, 152] width 98 height 55
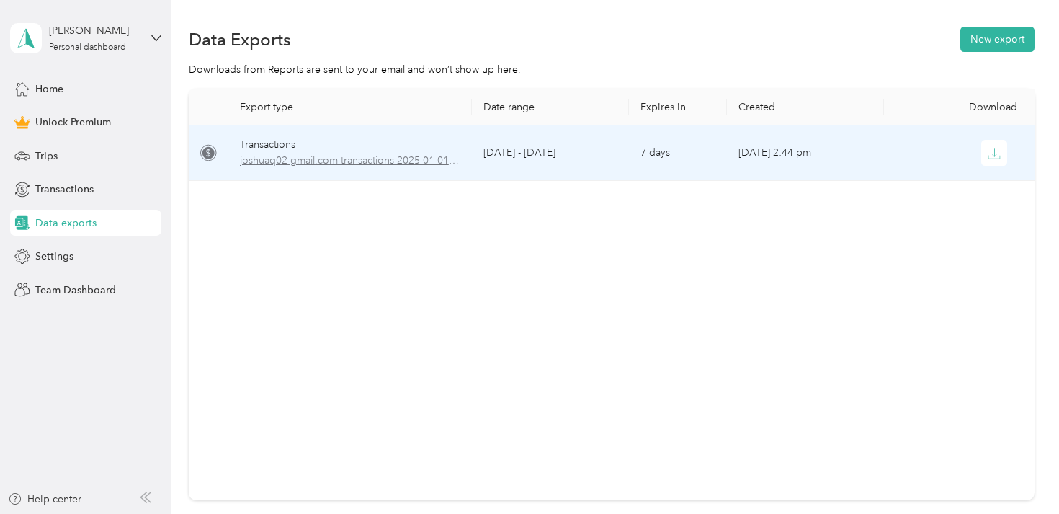
click at [306, 156] on span "joshuaq02-gmail.com-transactions-2025-01-01-2025-09-03.csv" at bounding box center [350, 161] width 220 height 16
click at [261, 143] on div "Transactions" at bounding box center [350, 145] width 220 height 16
click at [197, 152] on td at bounding box center [209, 152] width 40 height 55
click at [210, 152] on icon at bounding box center [208, 153] width 12 height 12
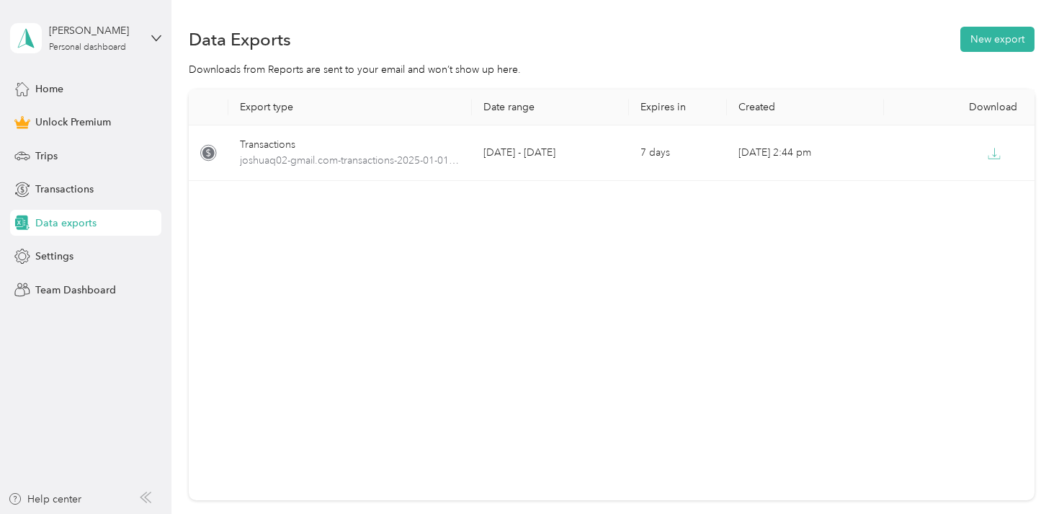
click at [476, 238] on div "Export type Date range Expires in Created Download Transactions joshuaq02-gmail…" at bounding box center [611, 294] width 845 height 411
click at [117, 205] on div "Home Unlock Premium Trips Transactions Data exports Settings Team Dashboard" at bounding box center [85, 189] width 151 height 227
click at [96, 187] on div "Transactions" at bounding box center [85, 189] width 151 height 26
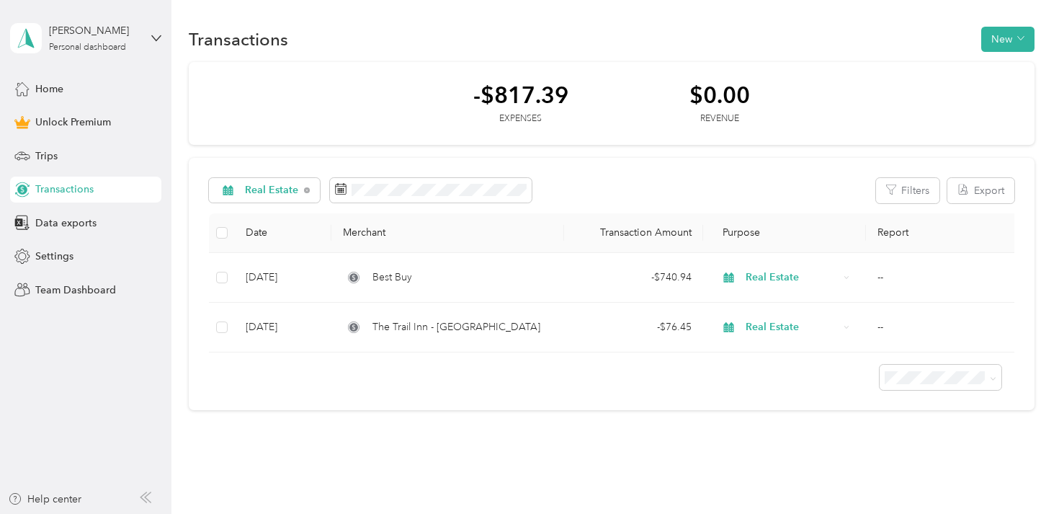
click at [465, 418] on div "Transactions New -$817.39 Expenses $0.00 Revenue Real Estate Filters Export Dat…" at bounding box center [611, 244] width 880 height 490
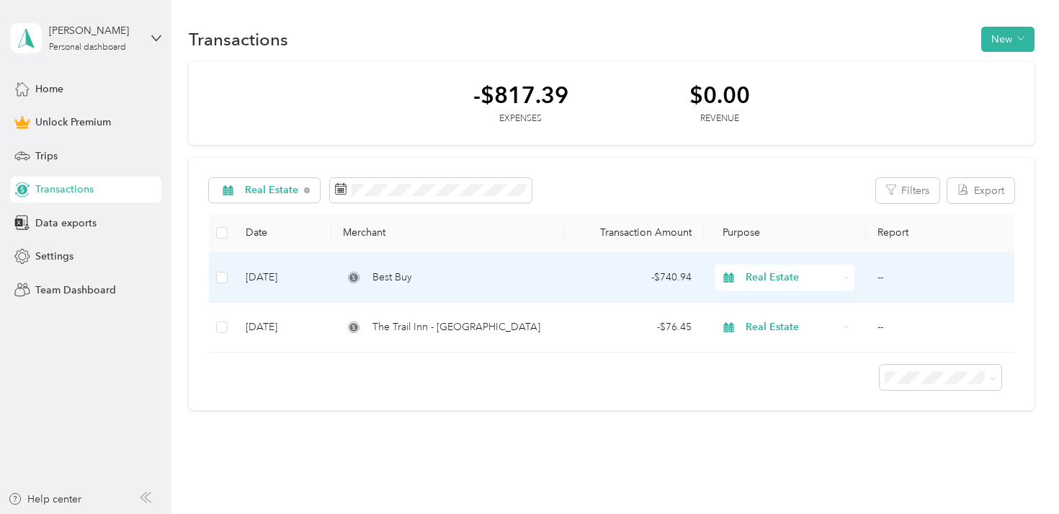
click at [439, 279] on div "Best Buy" at bounding box center [448, 277] width 210 height 16
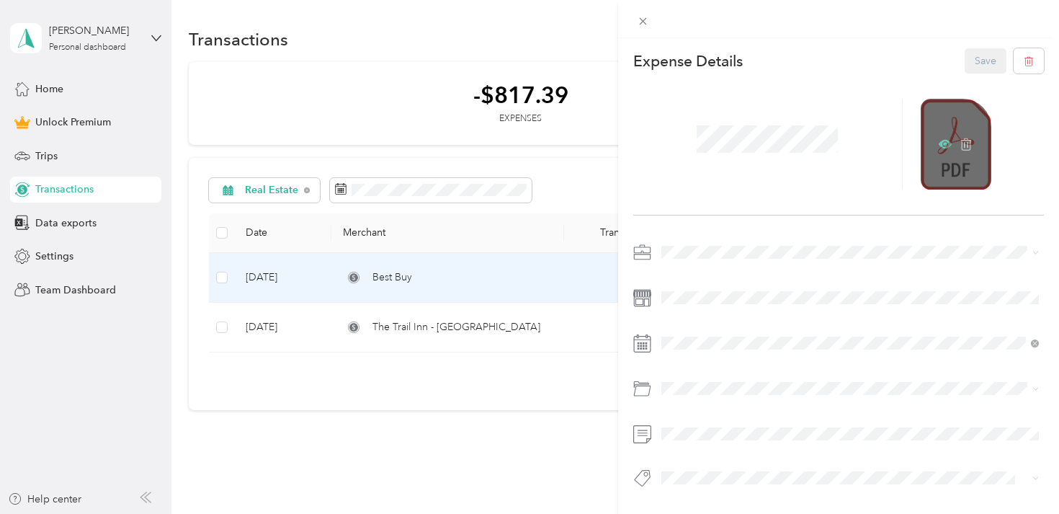
click at [944, 144] on icon at bounding box center [945, 144] width 4 height 4
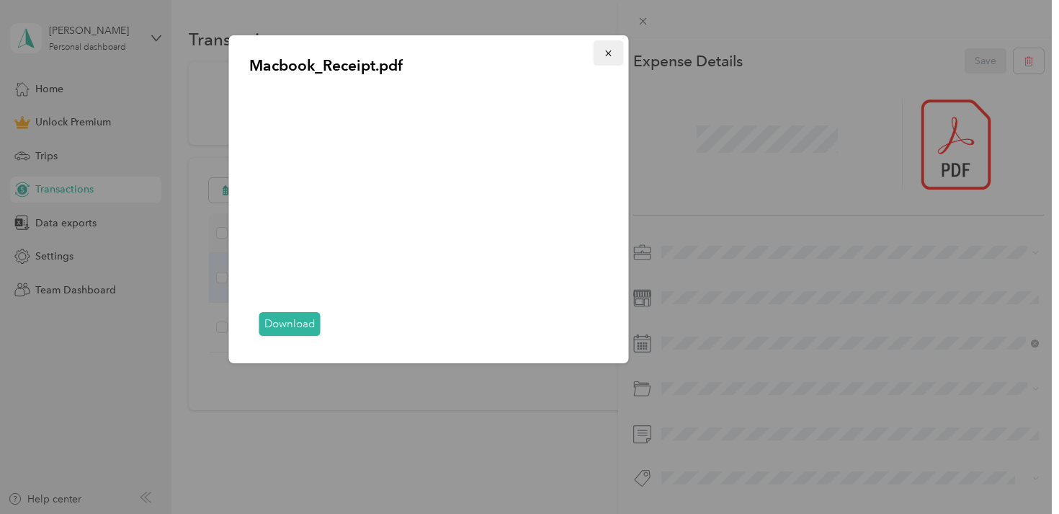
click at [609, 51] on icon "button" at bounding box center [609, 53] width 10 height 10
